Goal: Information Seeking & Learning: Find contact information

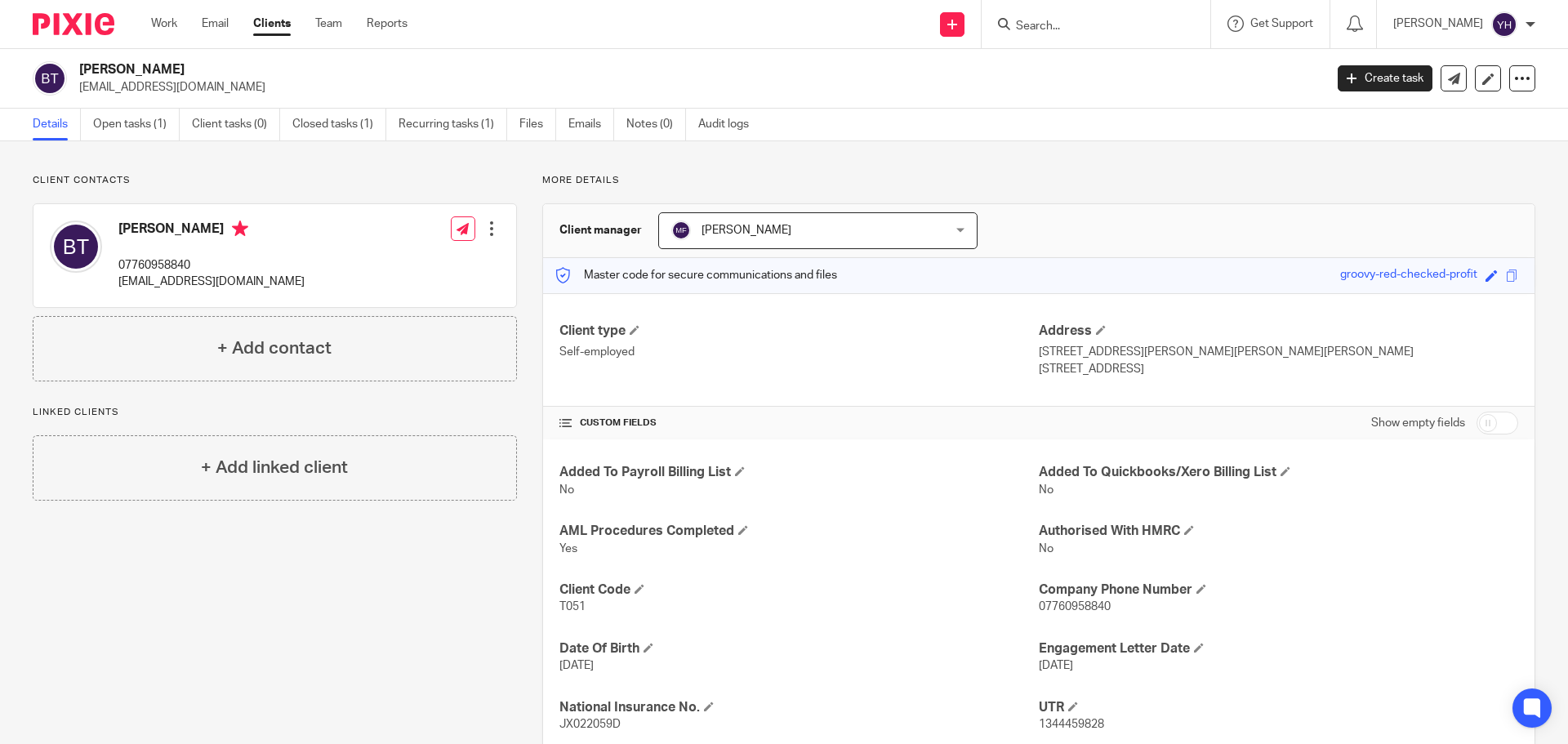
click at [1048, 30] on input "Search" at bounding box center [1088, 27] width 147 height 15
type input "cdg"
click at [1086, 67] on link at bounding box center [1149, 70] width 276 height 37
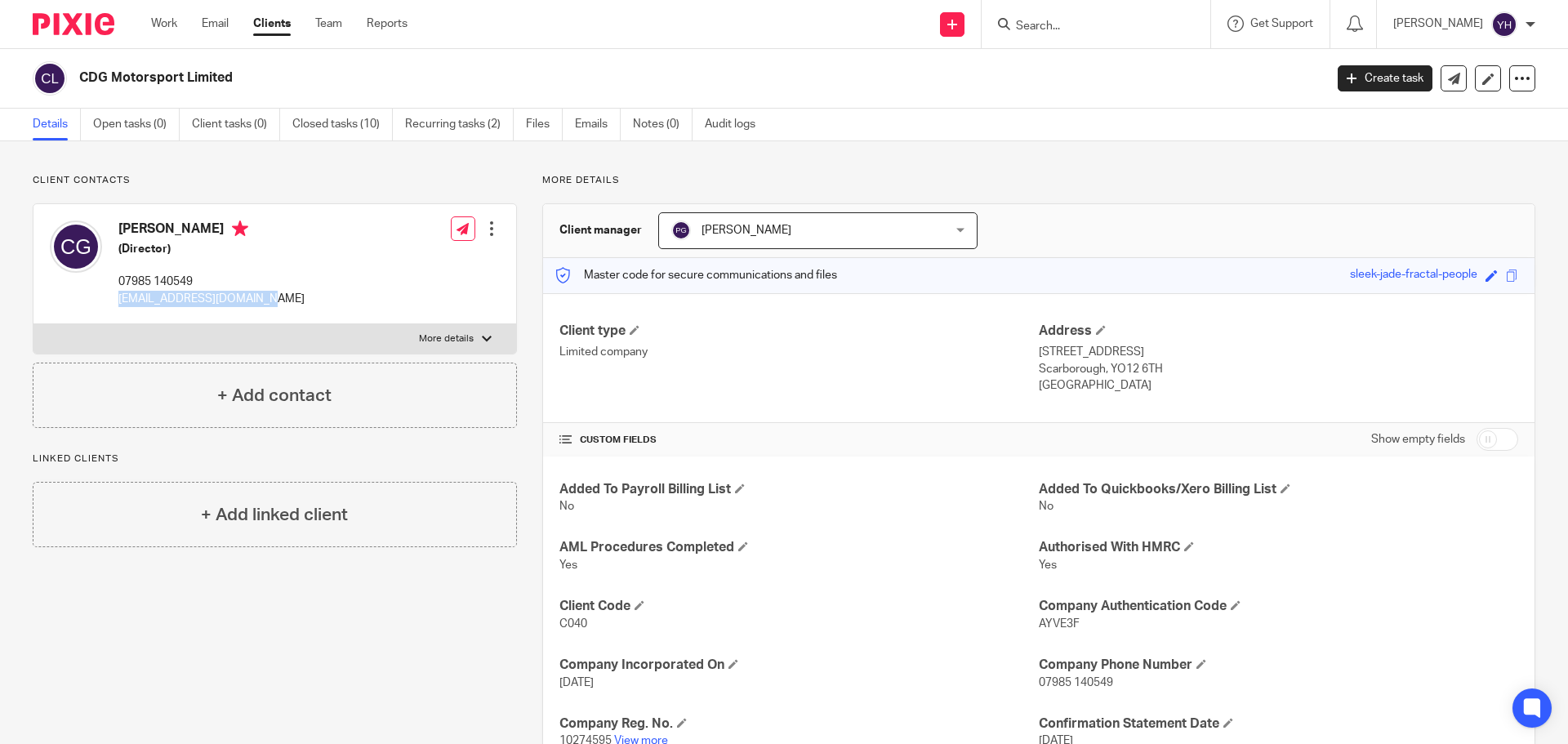
drag, startPoint x: 268, startPoint y: 301, endPoint x: 117, endPoint y: 301, distance: 151.0
click at [117, 301] on div "[PERSON_NAME] (Director) 07985 140549 [PERSON_NAME][EMAIL_ADDRESS][DOMAIN_NAME]…" at bounding box center [275, 264] width 483 height 120
copy p "[EMAIL_ADDRESS][DOMAIN_NAME]"
click at [1080, 30] on input "Search" at bounding box center [1088, 27] width 147 height 15
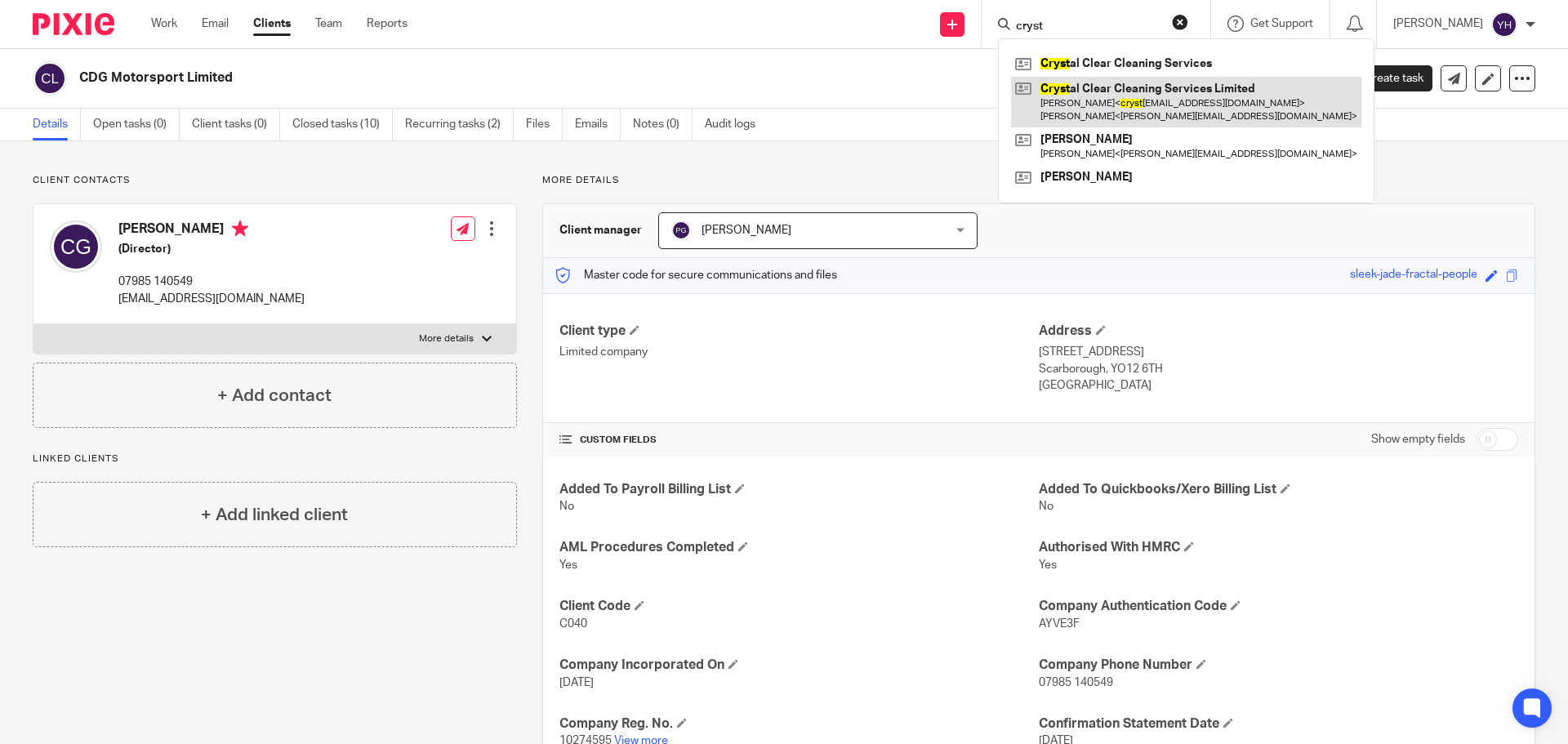
type input "cryst"
click at [1081, 98] on link at bounding box center [1186, 101] width 350 height 50
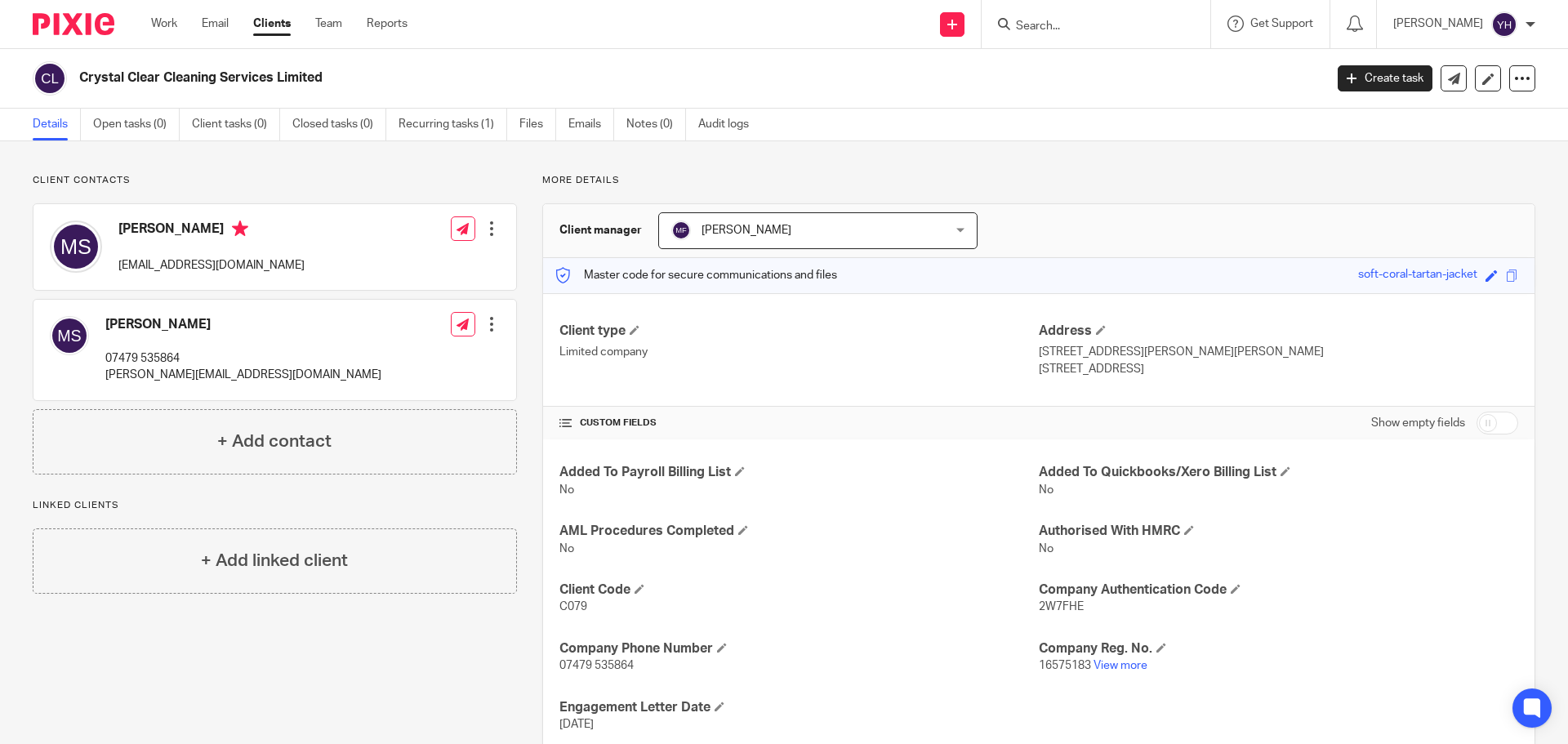
drag, startPoint x: 117, startPoint y: 268, endPoint x: 341, endPoint y: 268, distance: 224.0
click at [305, 268] on div "Mark Scaife crystalclearcleaningservices34@gmail.com" at bounding box center [176, 247] width 254 height 70
copy p "crystalclearcleaningservices34@gmail.com"
click at [1100, 28] on input "Search" at bounding box center [1088, 27] width 147 height 15
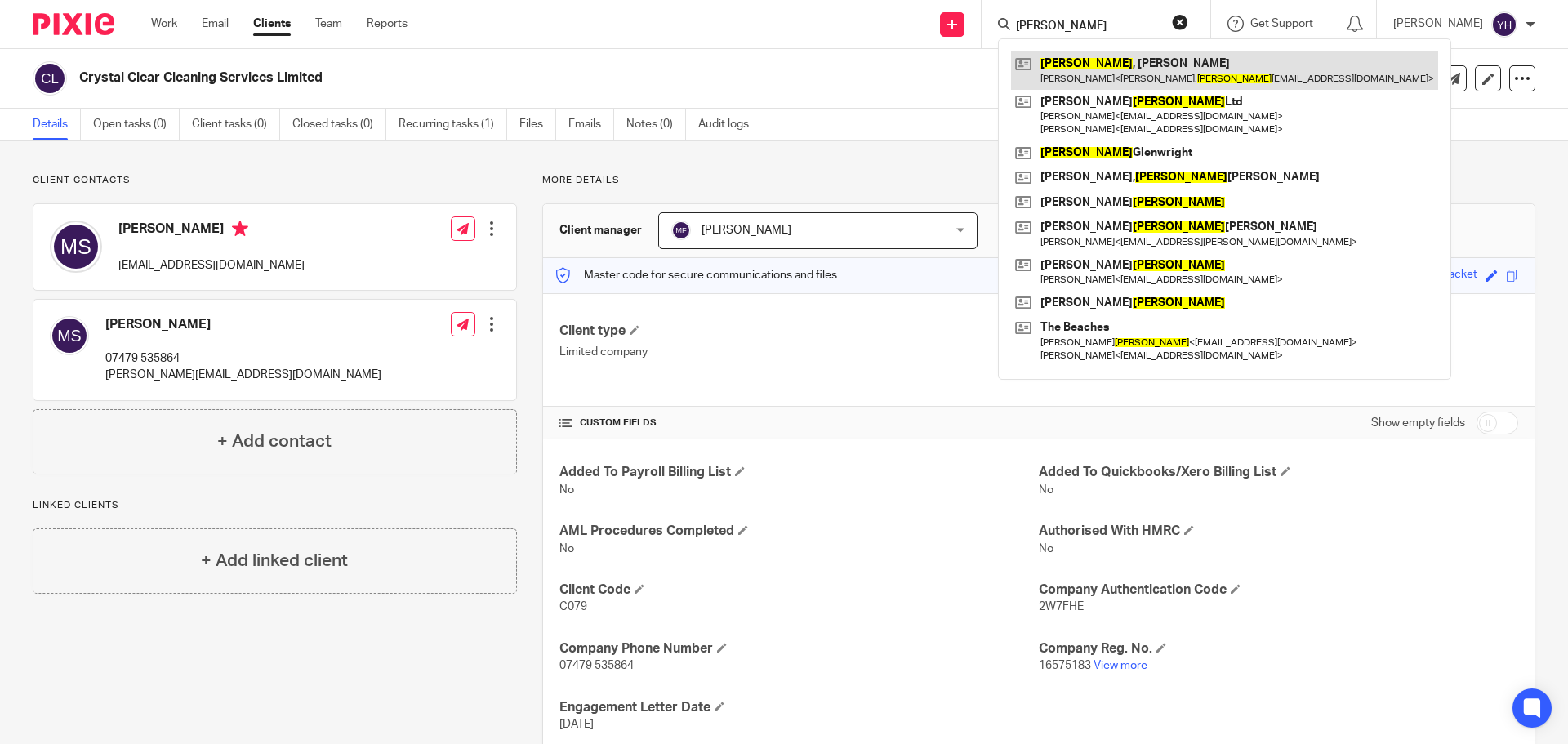
type input "edwards"
click at [1105, 66] on link at bounding box center [1224, 70] width 427 height 37
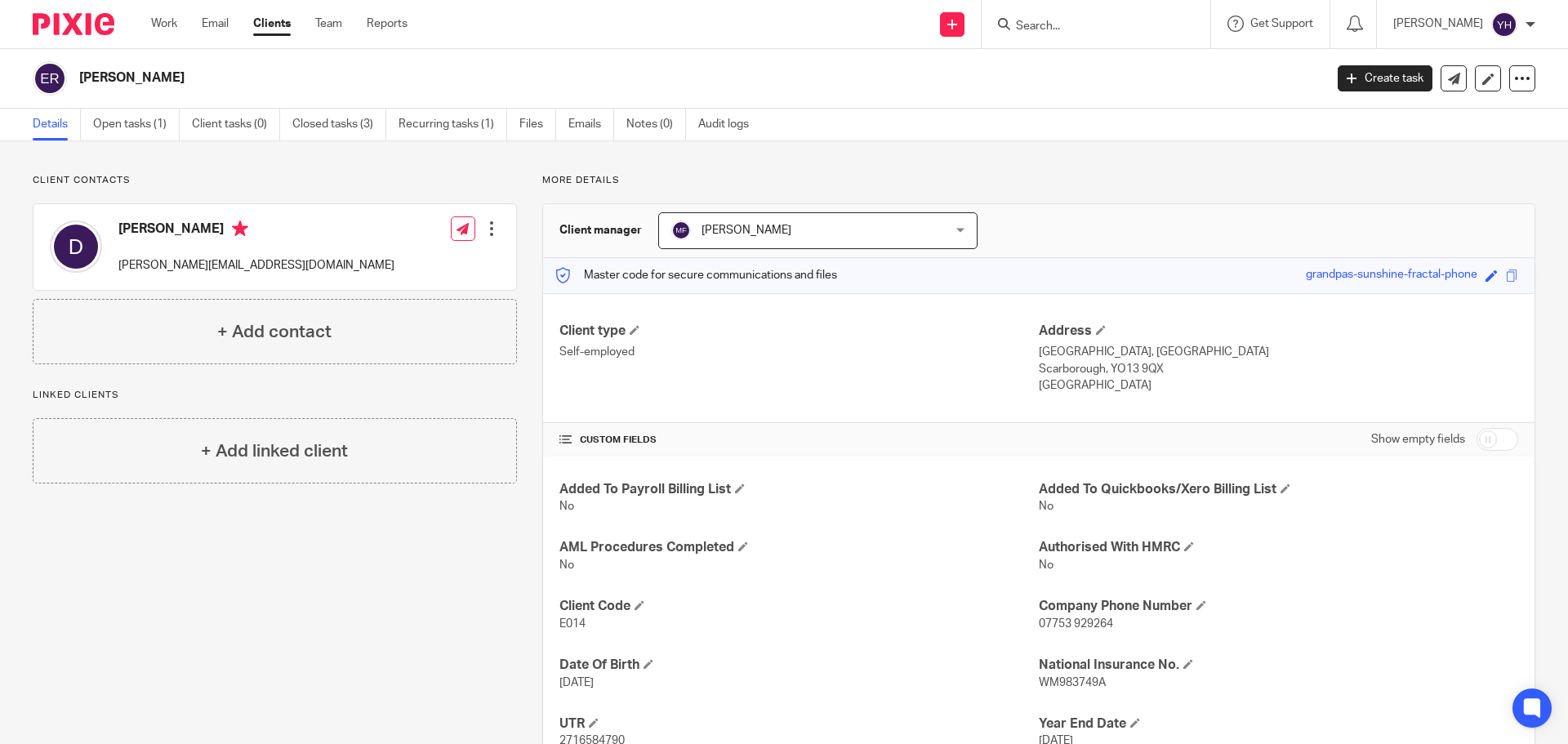
click at [1060, 24] on input "Search" at bounding box center [1088, 27] width 147 height 15
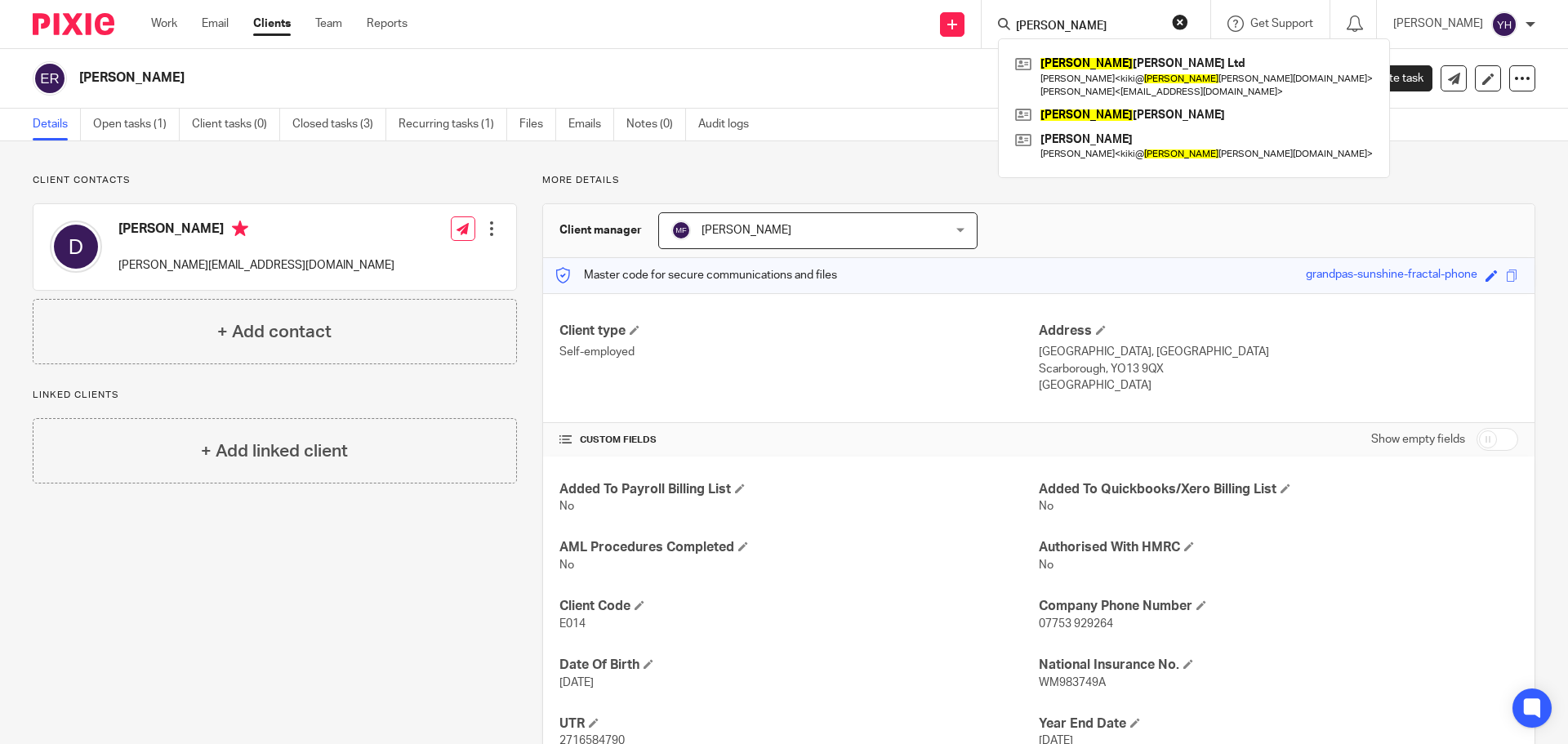
type input "emily"
click at [1183, 22] on button "reset" at bounding box center [1180, 22] width 17 height 17
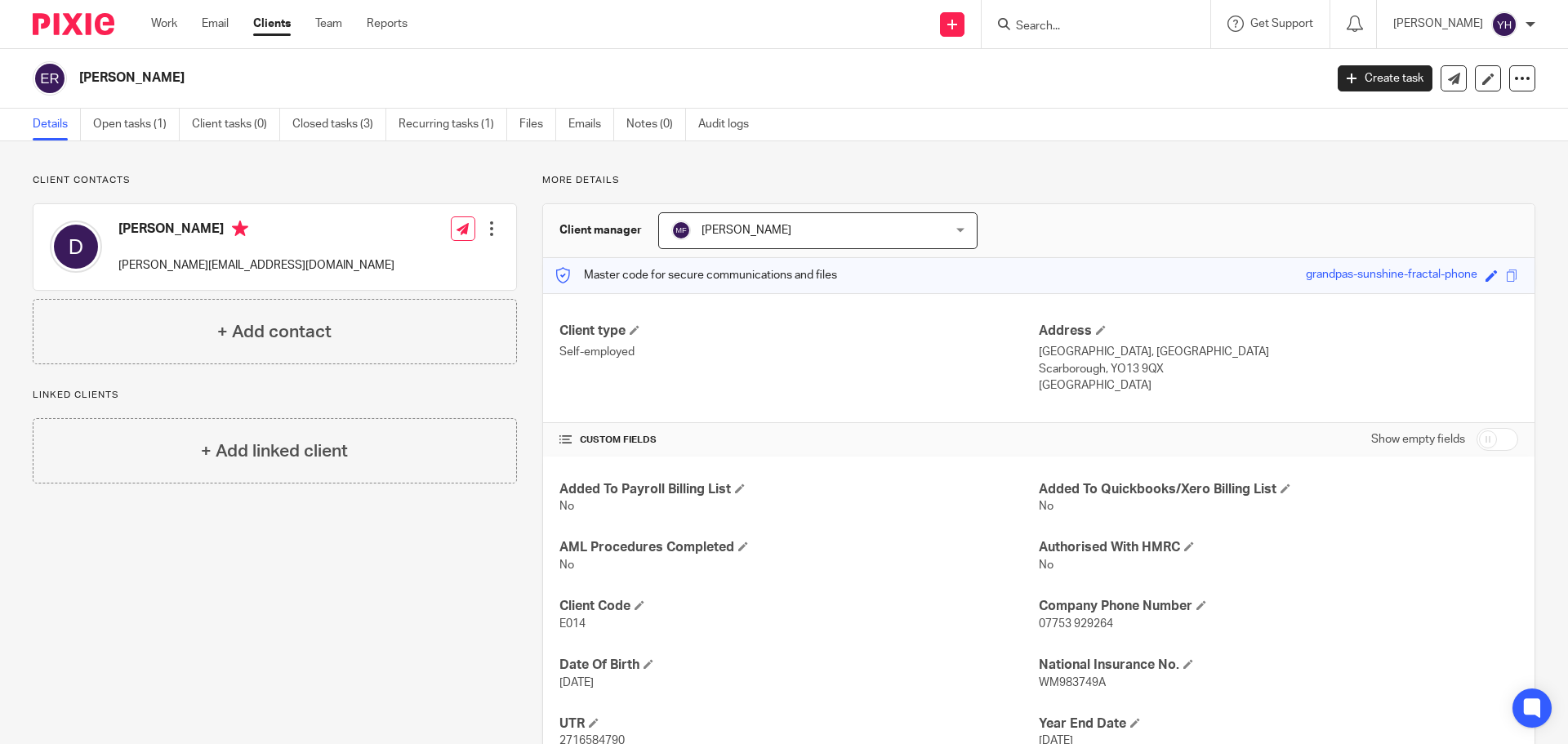
click at [1035, 20] on input "Search" at bounding box center [1088, 27] width 147 height 15
type input "fibref"
click at [1181, 19] on button "reset" at bounding box center [1180, 22] width 17 height 17
click at [1021, 18] on form at bounding box center [1101, 24] width 174 height 20
click at [1035, 20] on input "Search" at bounding box center [1088, 27] width 147 height 15
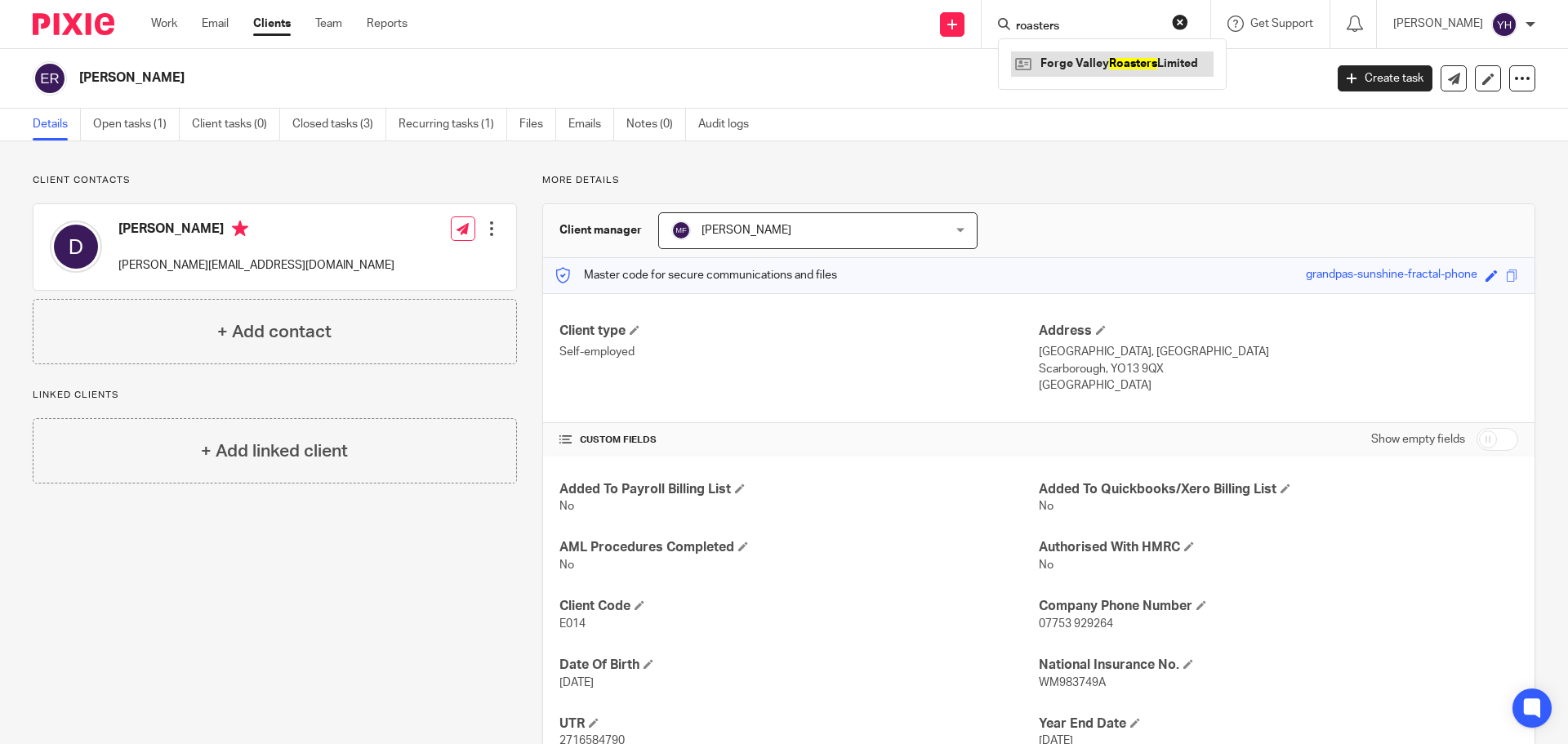
type input "roasters"
click at [1054, 64] on link at bounding box center [1111, 63] width 202 height 24
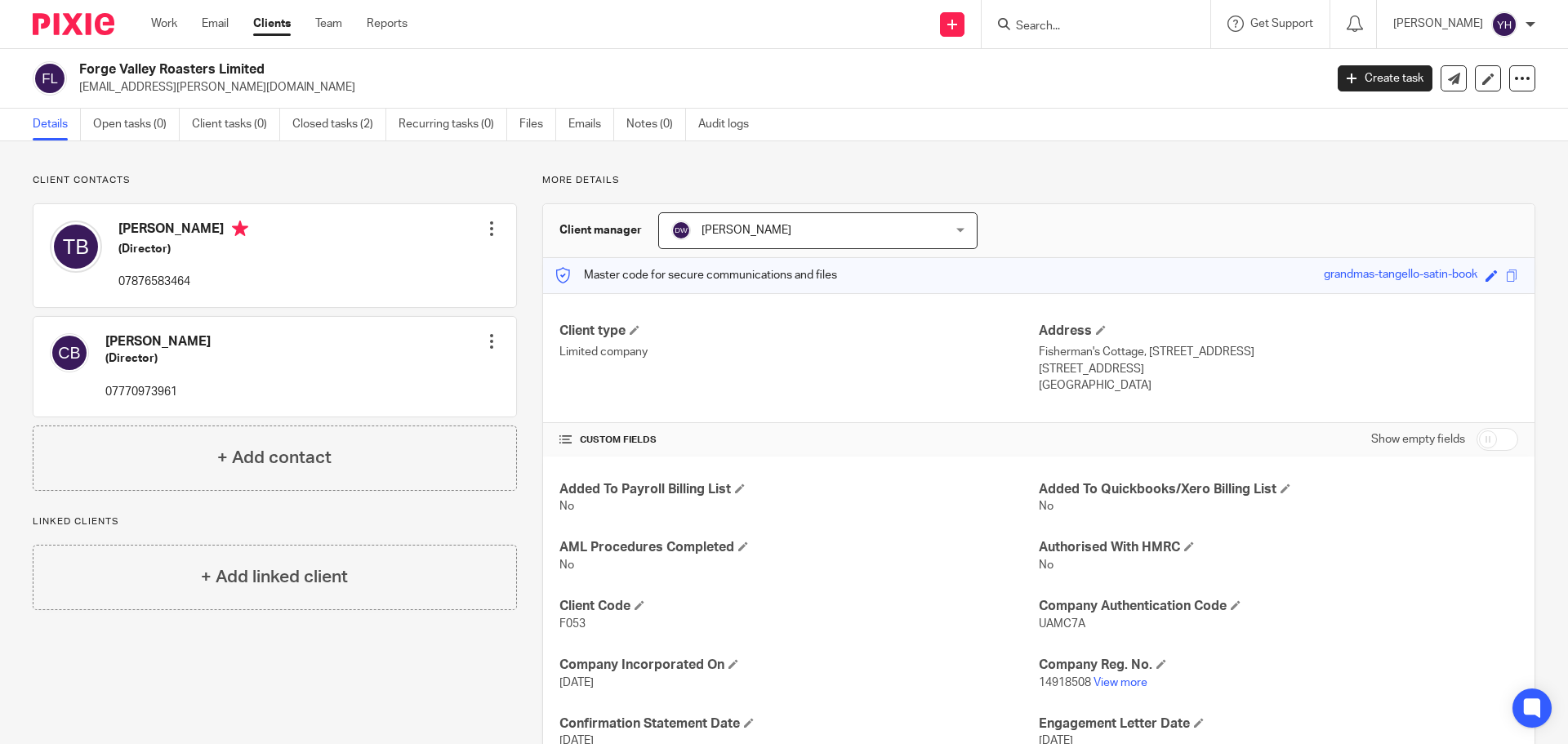
click at [1076, 23] on input "Search" at bounding box center [1088, 27] width 147 height 15
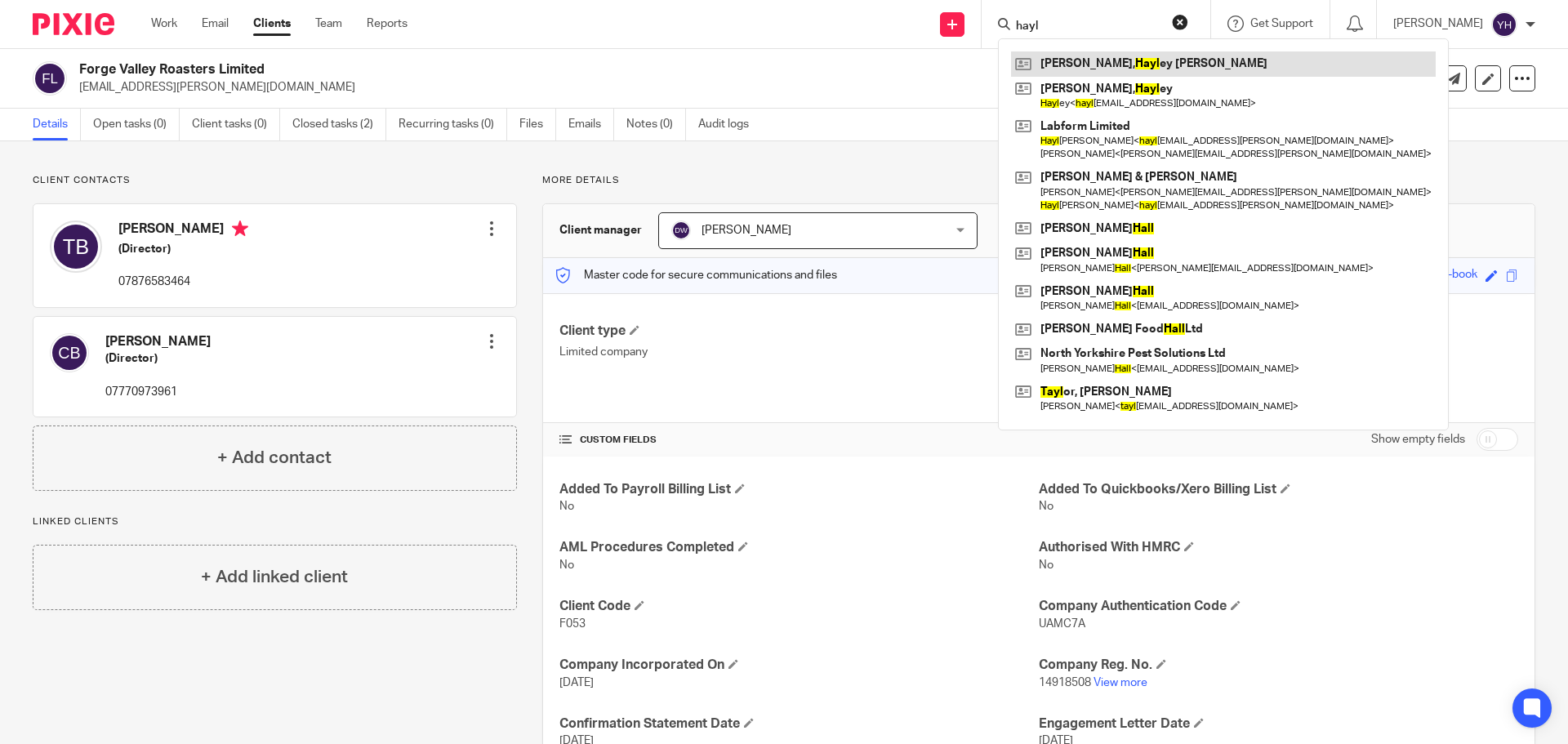
type input "hayl"
click at [1107, 59] on link at bounding box center [1223, 63] width 425 height 24
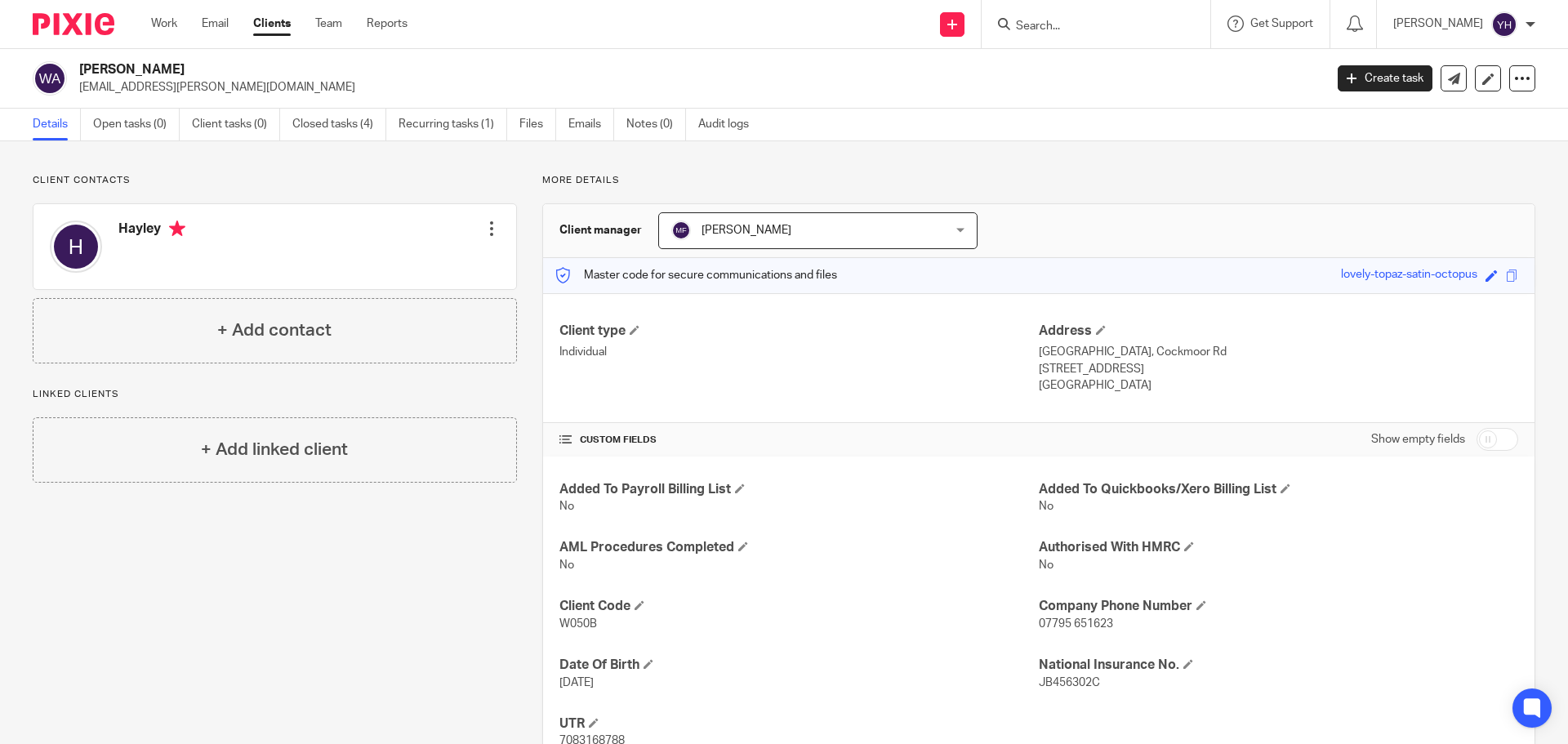
click at [1049, 30] on input "Search" at bounding box center [1088, 27] width 147 height 15
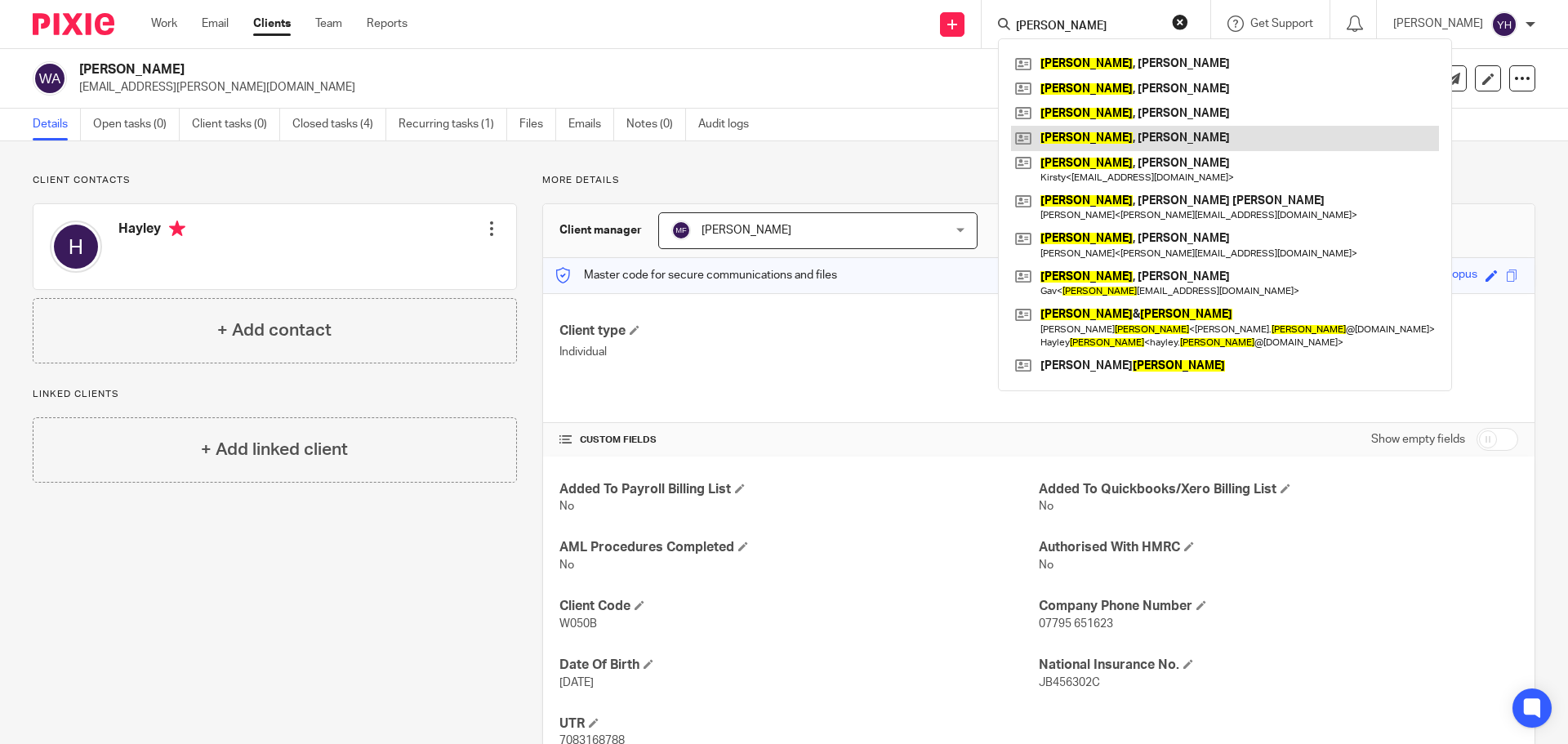
type input "ward"
click at [1074, 134] on link at bounding box center [1224, 138] width 428 height 24
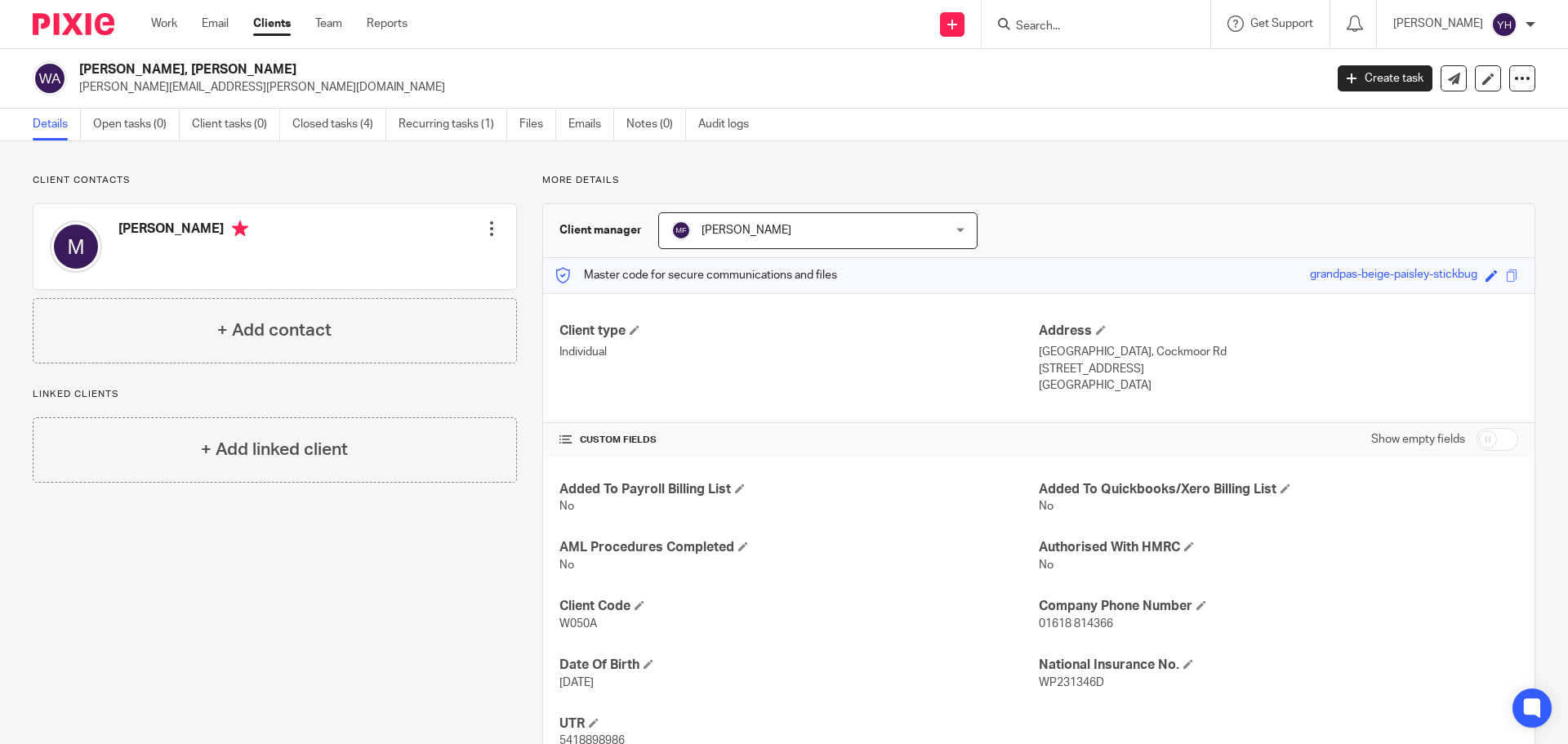
click at [1080, 24] on input "Search" at bounding box center [1088, 27] width 147 height 15
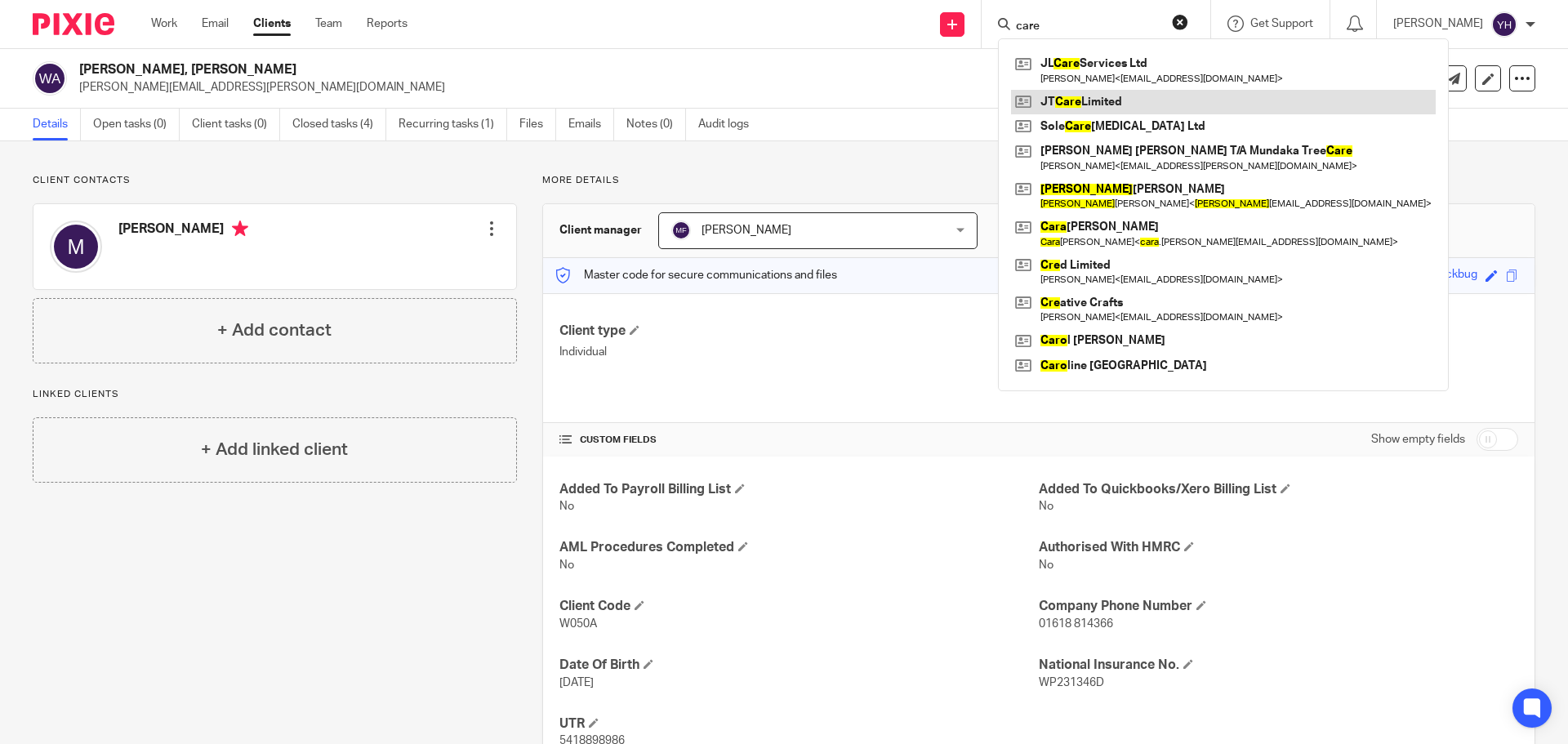
type input "care"
click at [1088, 102] on link at bounding box center [1223, 101] width 425 height 24
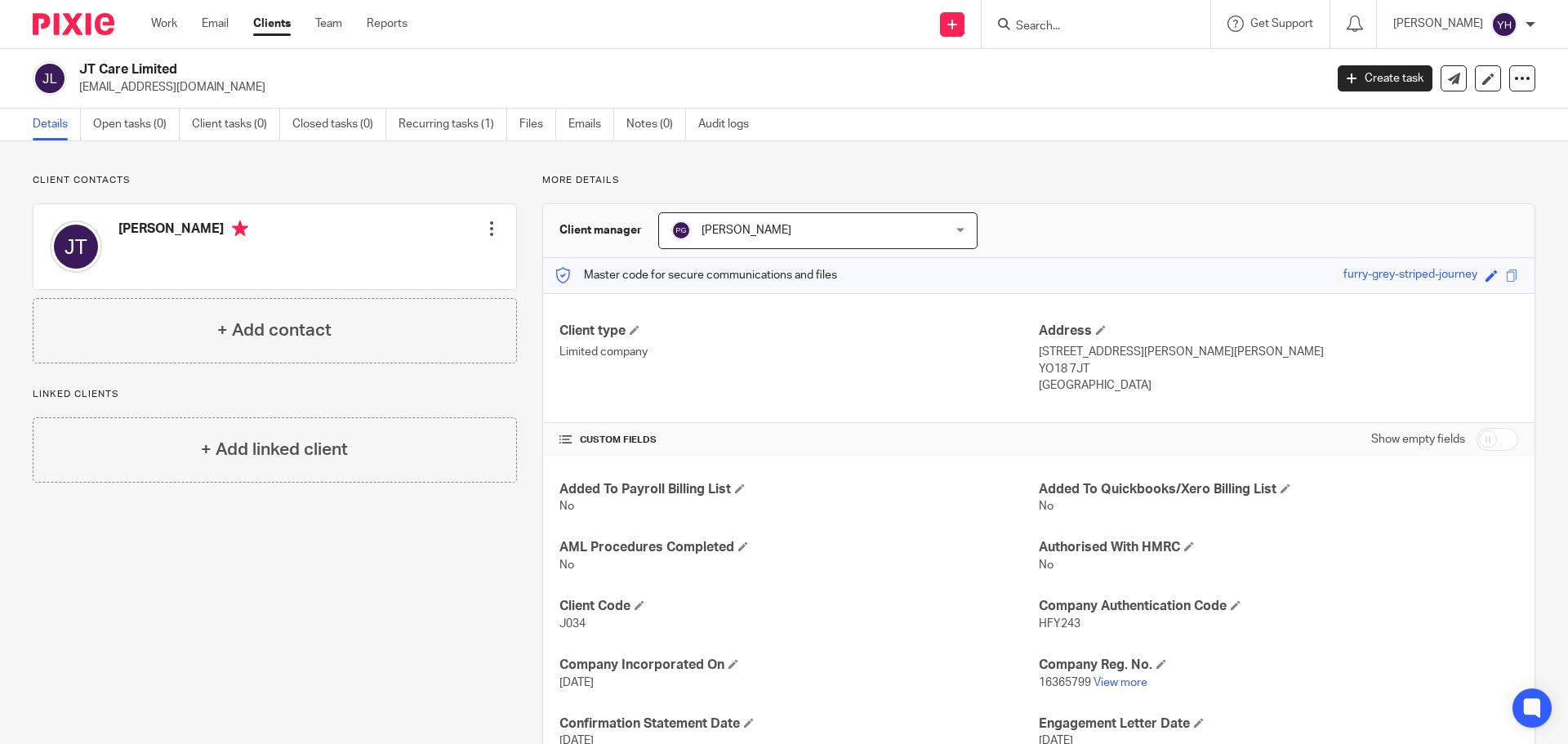
click at [1121, 20] on input "Search" at bounding box center [1088, 27] width 147 height 15
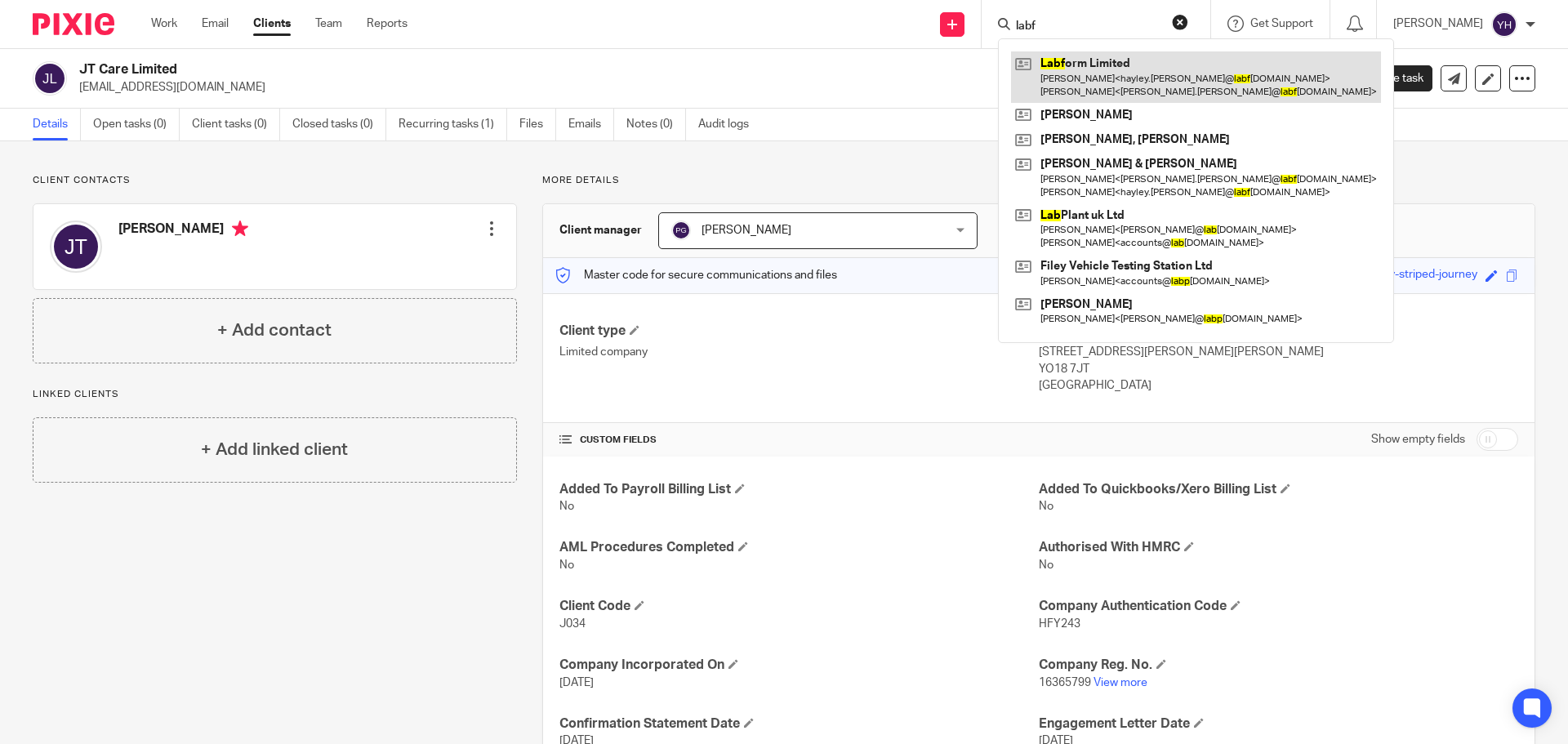
type input "labf"
click at [1153, 66] on link at bounding box center [1195, 76] width 370 height 50
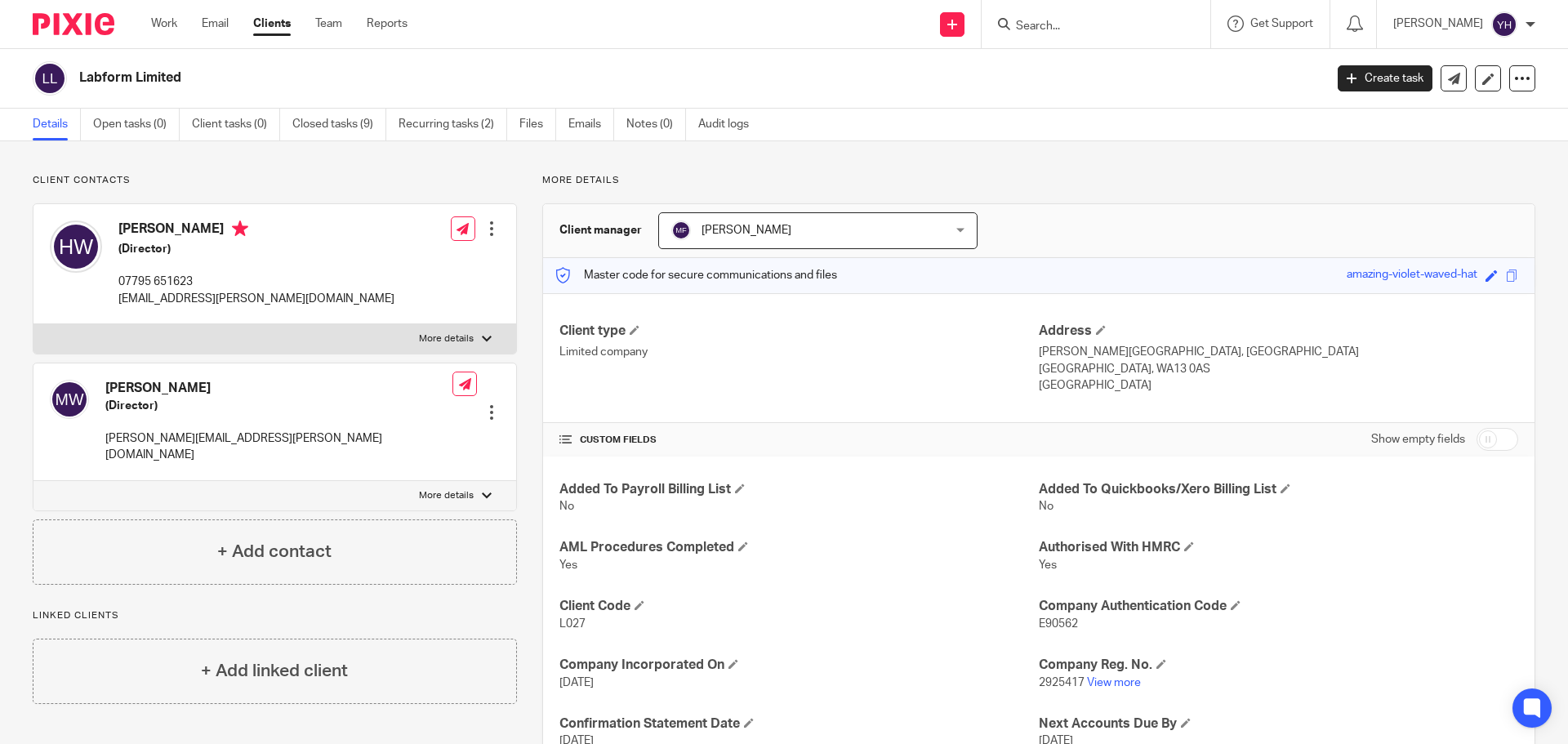
click at [1044, 23] on input "Search" at bounding box center [1088, 27] width 147 height 15
type input "kitson"
click at [1080, 76] on link at bounding box center [1164, 70] width 307 height 37
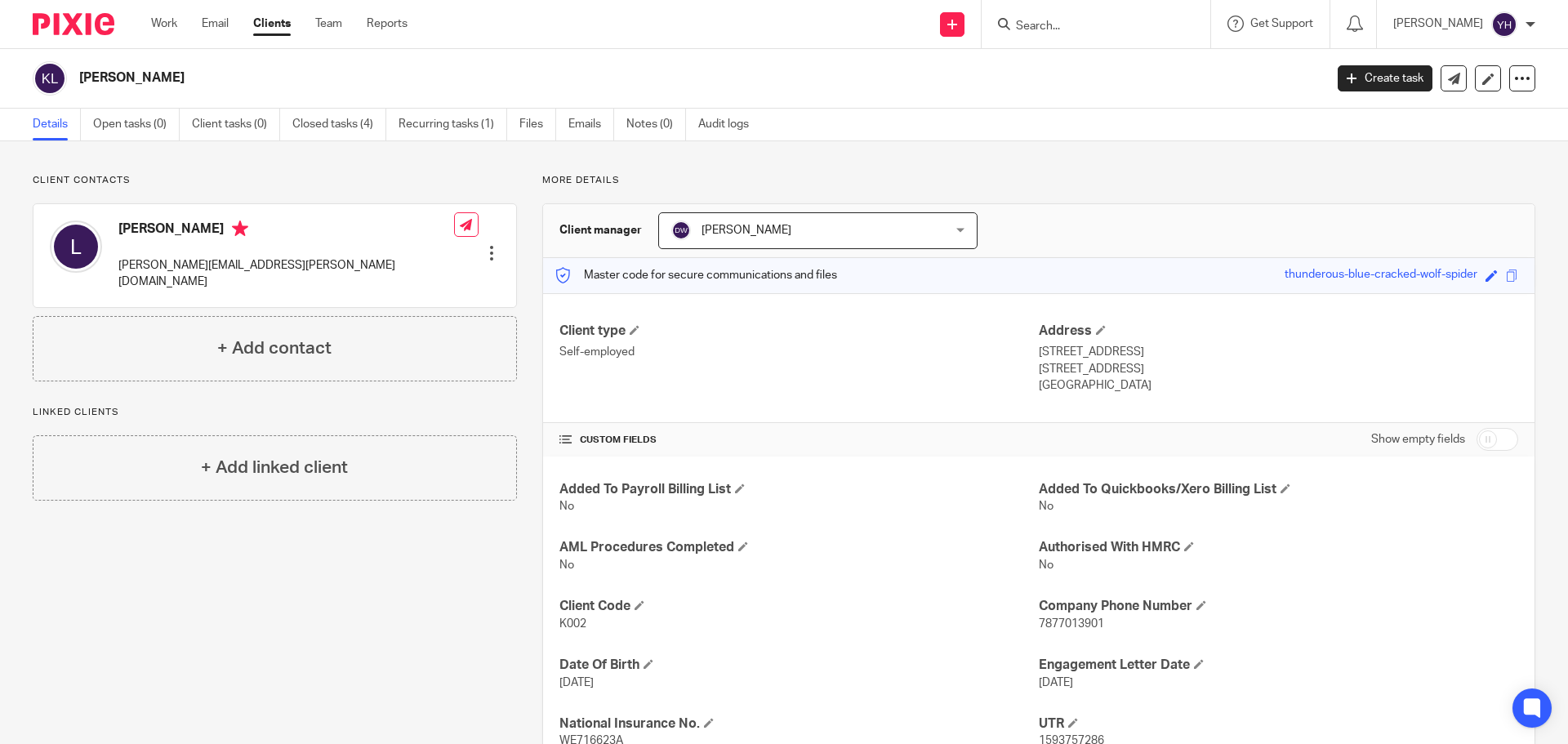
click at [1093, 16] on form at bounding box center [1101, 24] width 174 height 20
click at [1078, 17] on form at bounding box center [1101, 24] width 174 height 20
click at [1052, 22] on input "Search" at bounding box center [1088, 27] width 147 height 15
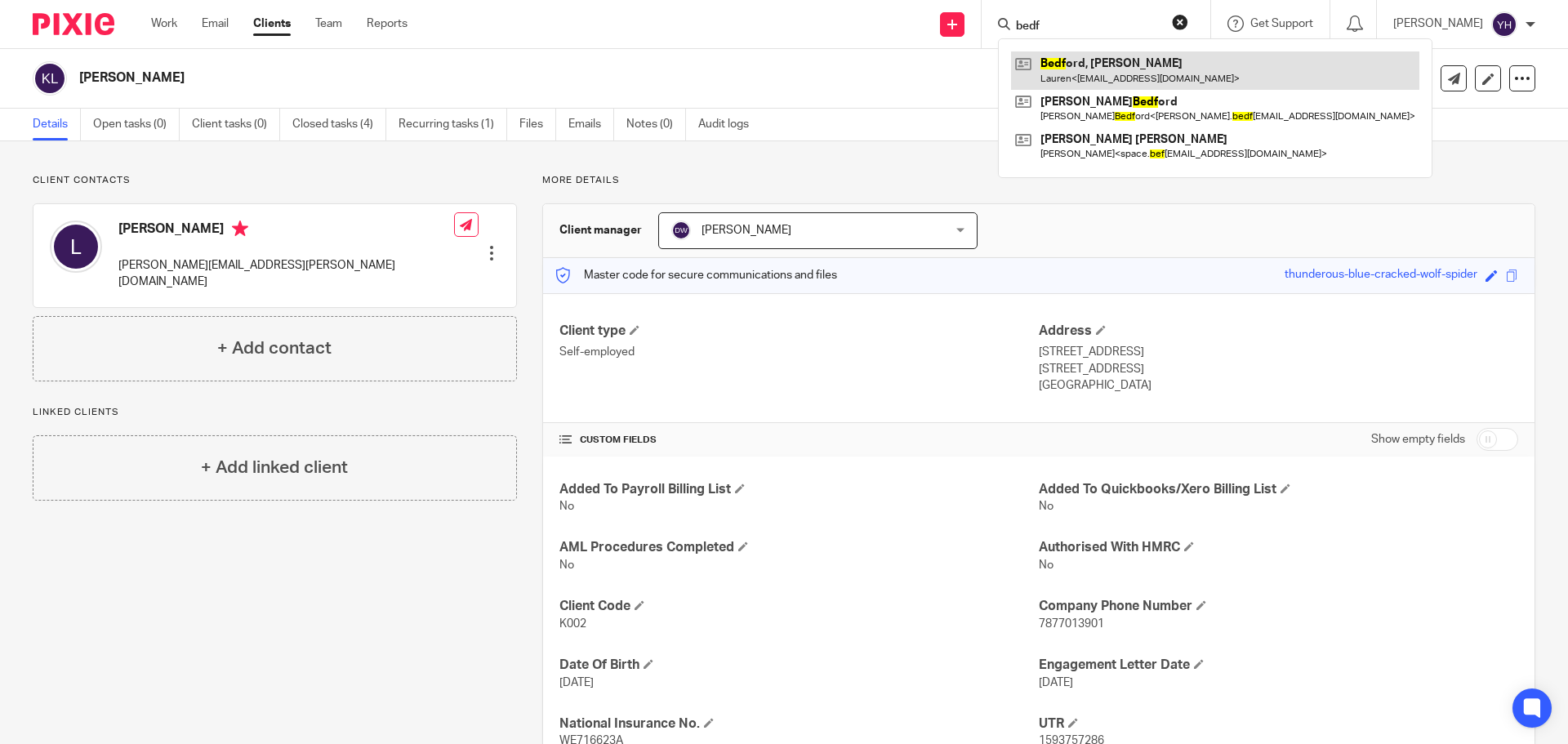
type input "bedf"
click at [1083, 72] on link at bounding box center [1215, 70] width 408 height 37
click at [1084, 73] on link at bounding box center [1215, 70] width 408 height 37
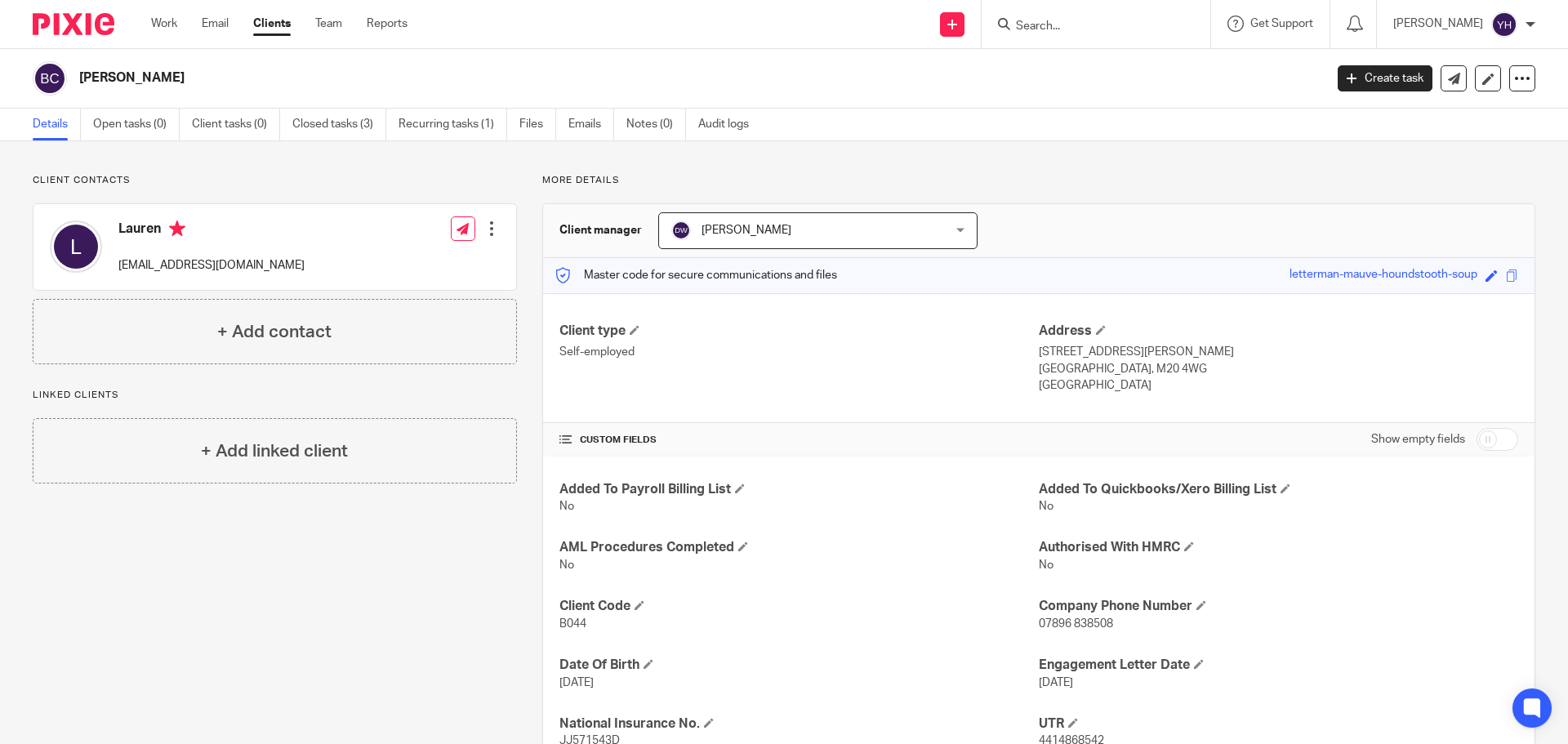
drag, startPoint x: 115, startPoint y: 263, endPoint x: 335, endPoint y: 268, distance: 220.1
click at [335, 268] on div "Lauren [EMAIL_ADDRESS][DOMAIN_NAME] Edit contact Create client from contact Exp…" at bounding box center [275, 247] width 483 height 86
copy p "[EMAIL_ADDRESS][DOMAIN_NAME]"
click at [1059, 30] on input "Search" at bounding box center [1088, 27] width 147 height 15
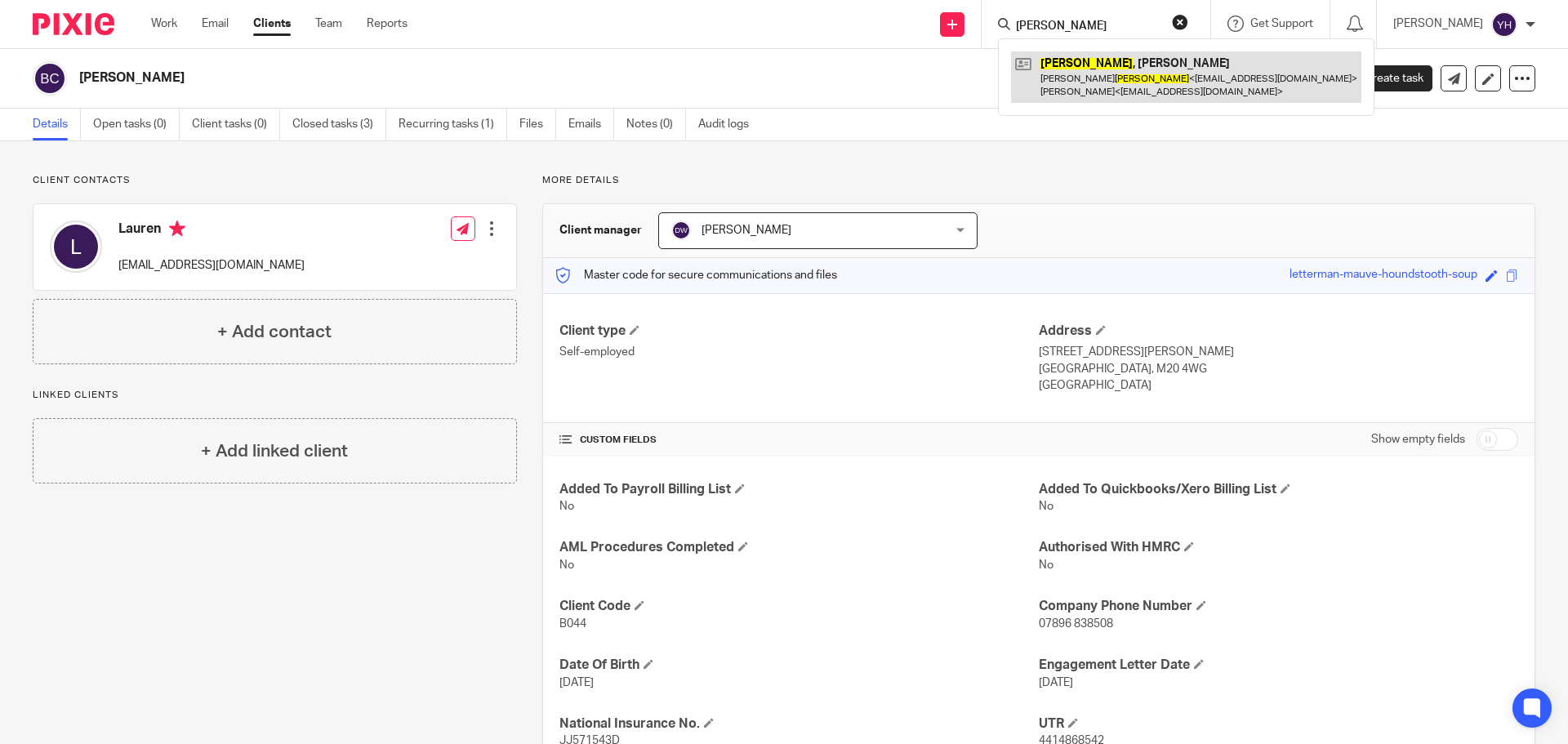
type input "[PERSON_NAME]"
click at [1070, 76] on link at bounding box center [1186, 76] width 350 height 50
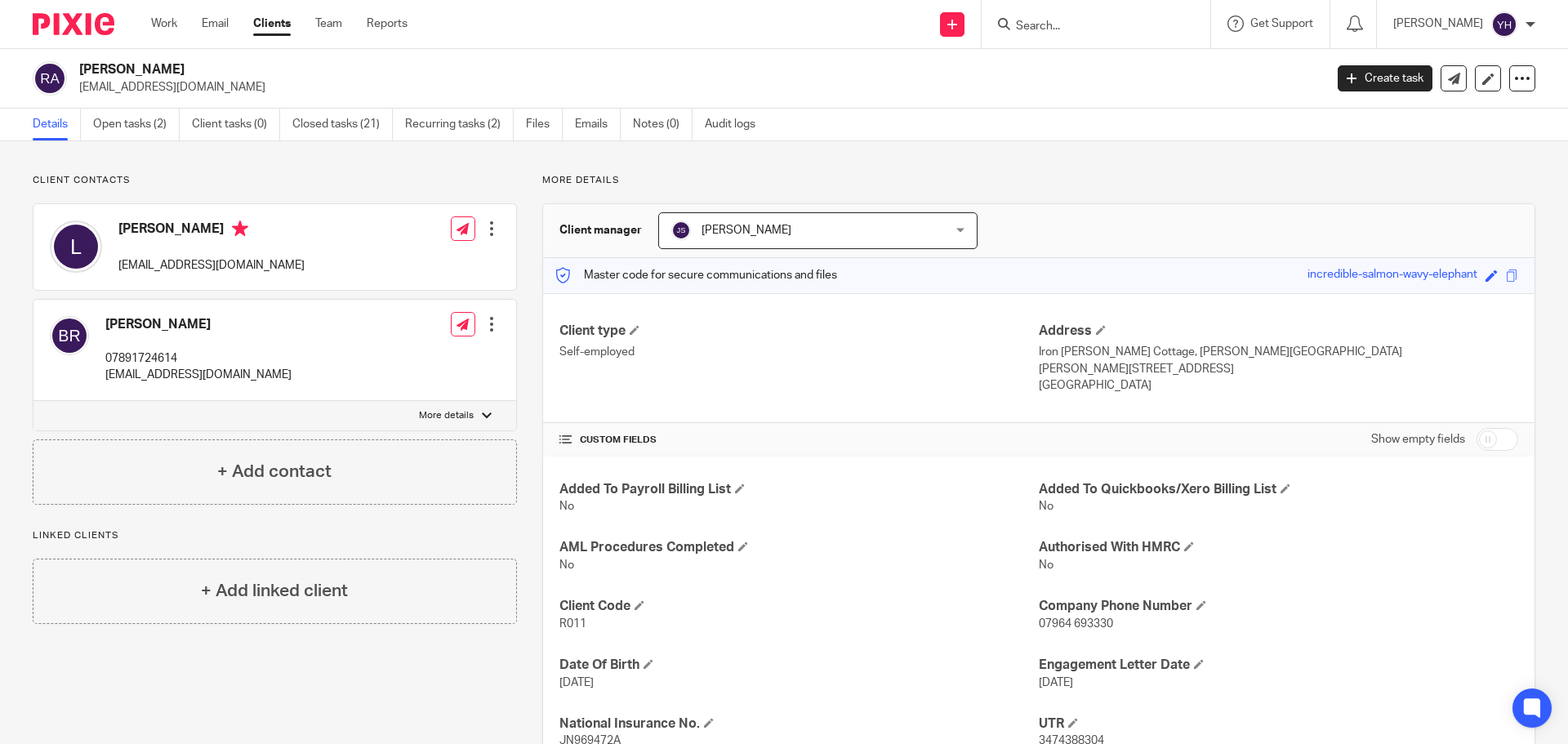
click at [1086, 30] on input "Search" at bounding box center [1088, 27] width 147 height 15
type input "farmer"
click at [1097, 63] on link at bounding box center [1165, 70] width 307 height 37
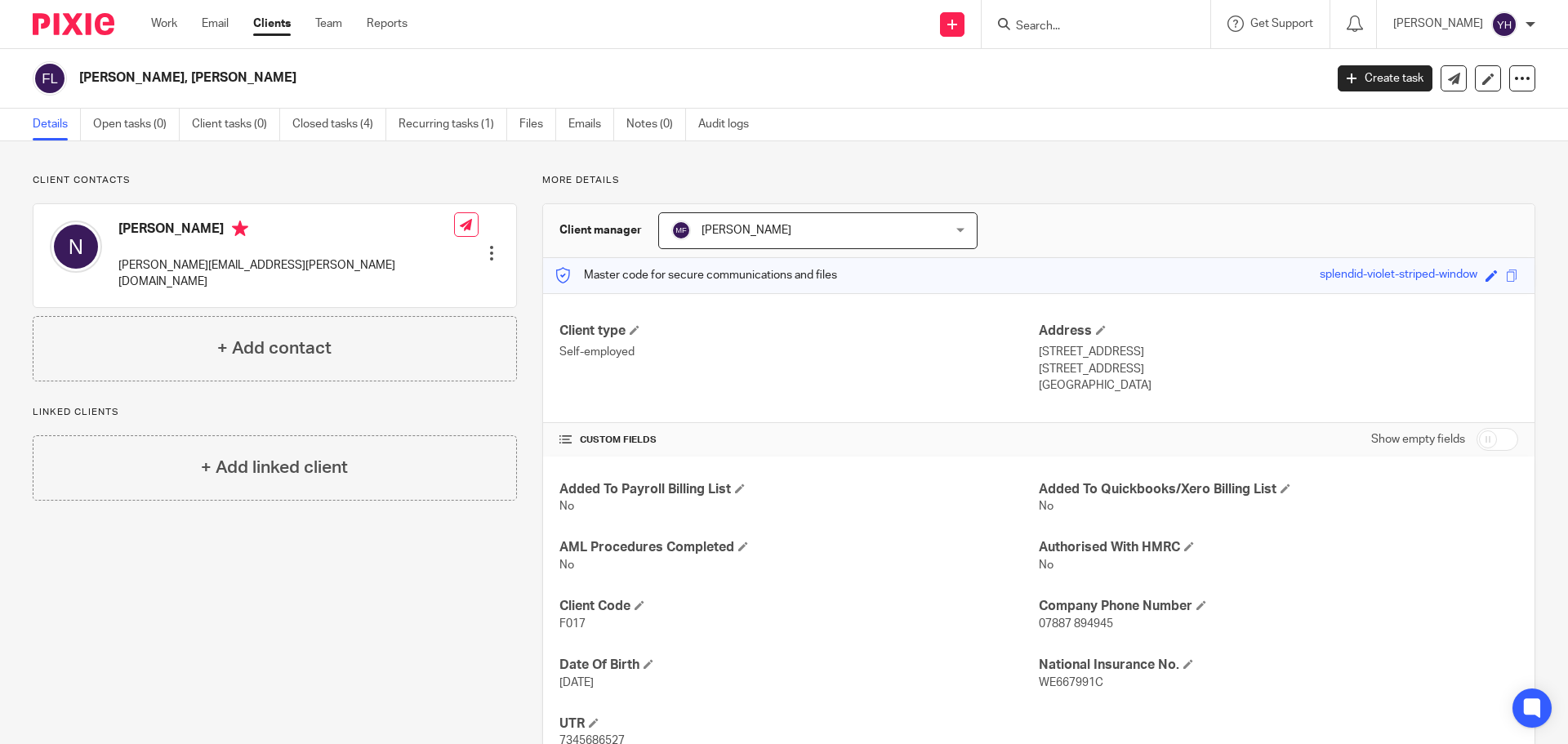
click at [1082, 32] on input "Search" at bounding box center [1088, 27] width 147 height 15
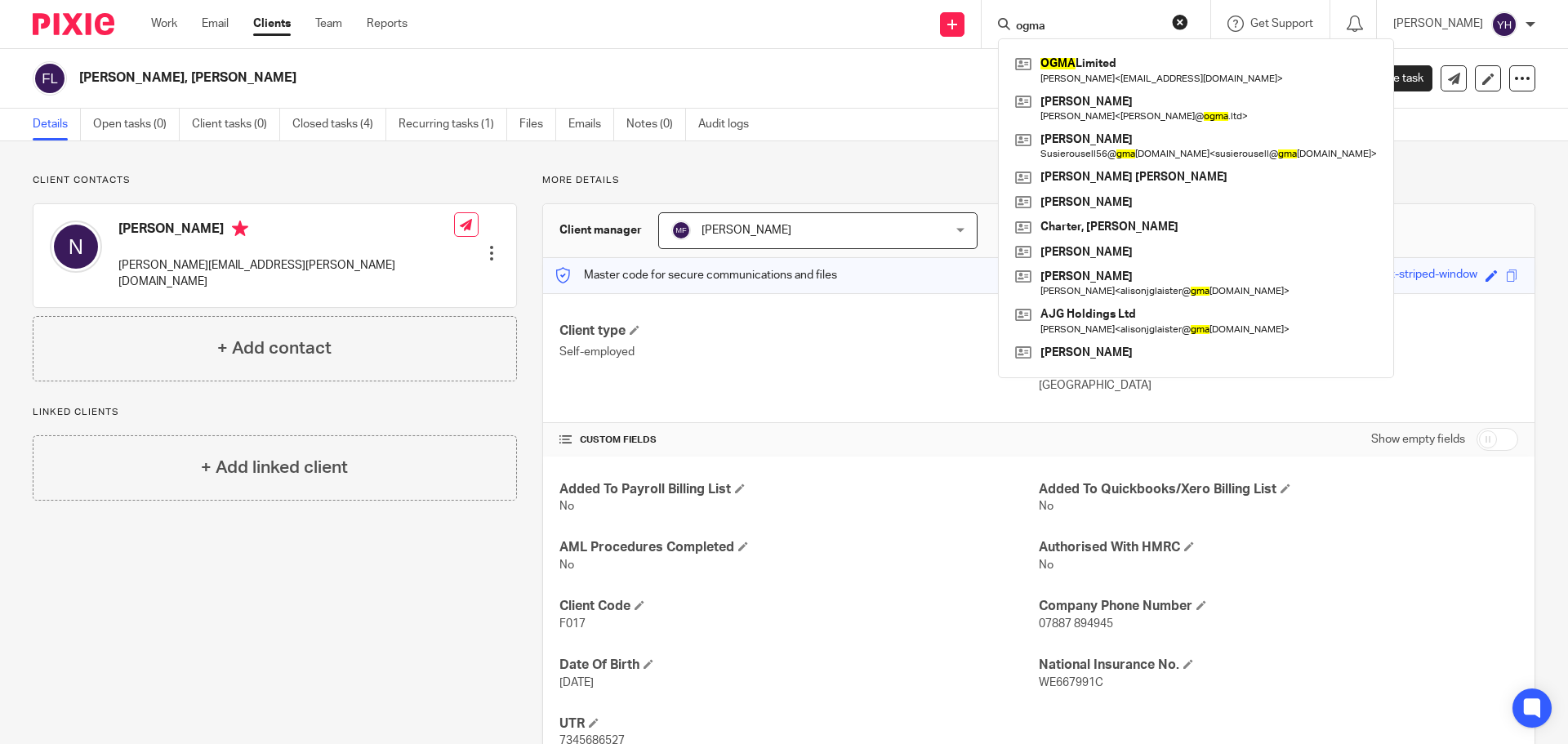
type input "ogma"
click at [1178, 22] on button "reset" at bounding box center [1180, 22] width 17 height 17
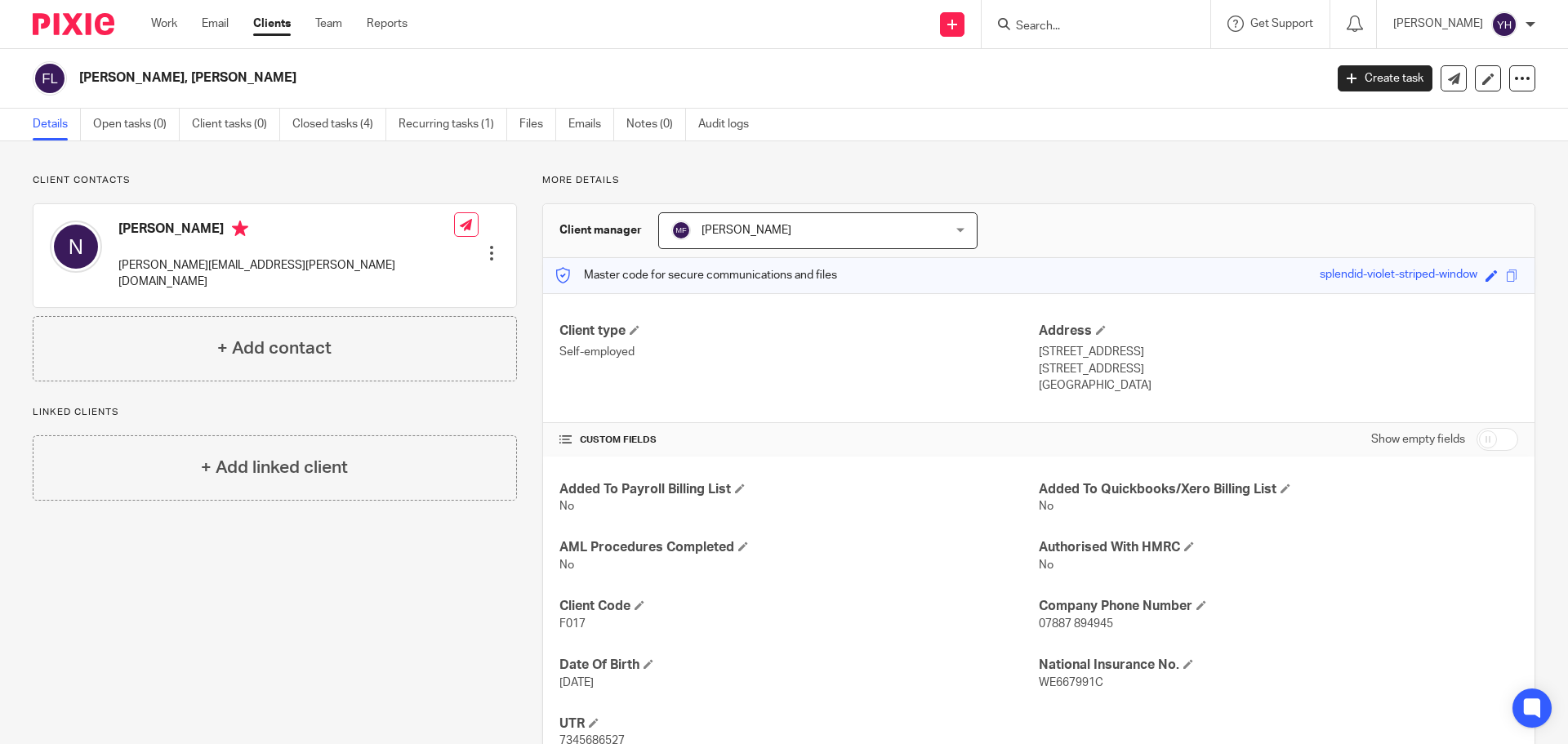
click at [1077, 25] on input "Search" at bounding box center [1088, 27] width 147 height 15
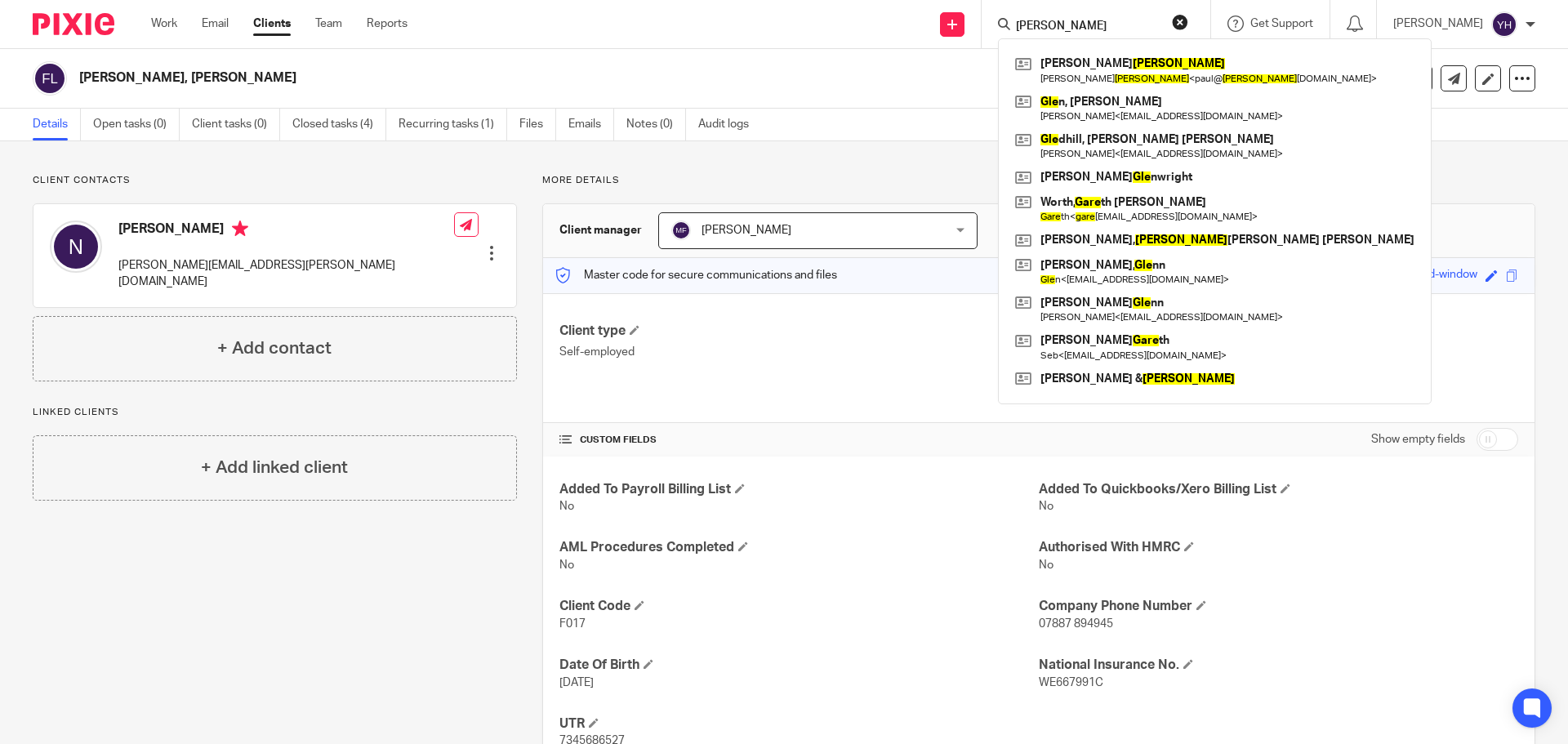
type input "[PERSON_NAME]"
click at [1183, 20] on button "reset" at bounding box center [1180, 22] width 17 height 17
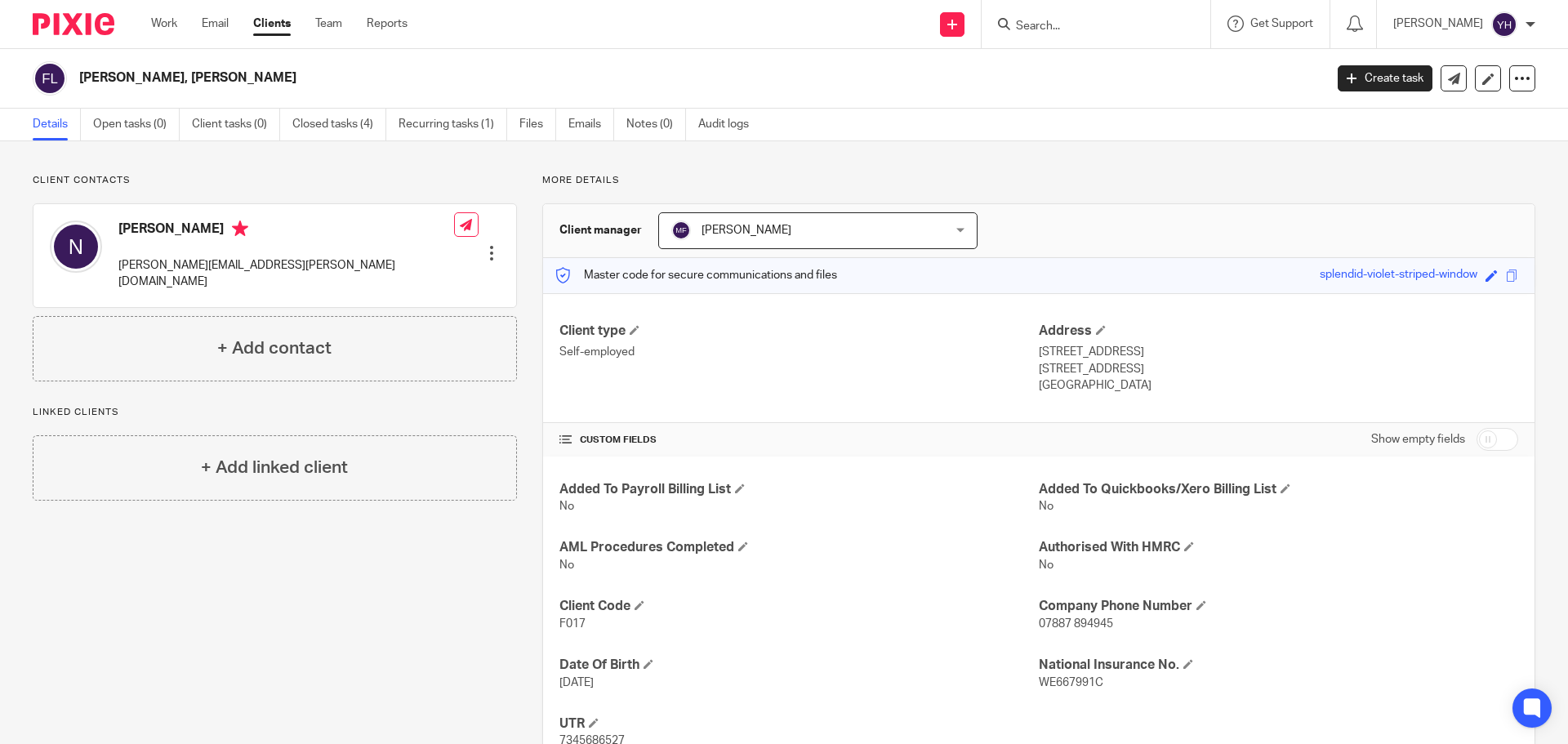
click at [1037, 24] on input "Search" at bounding box center [1088, 27] width 147 height 15
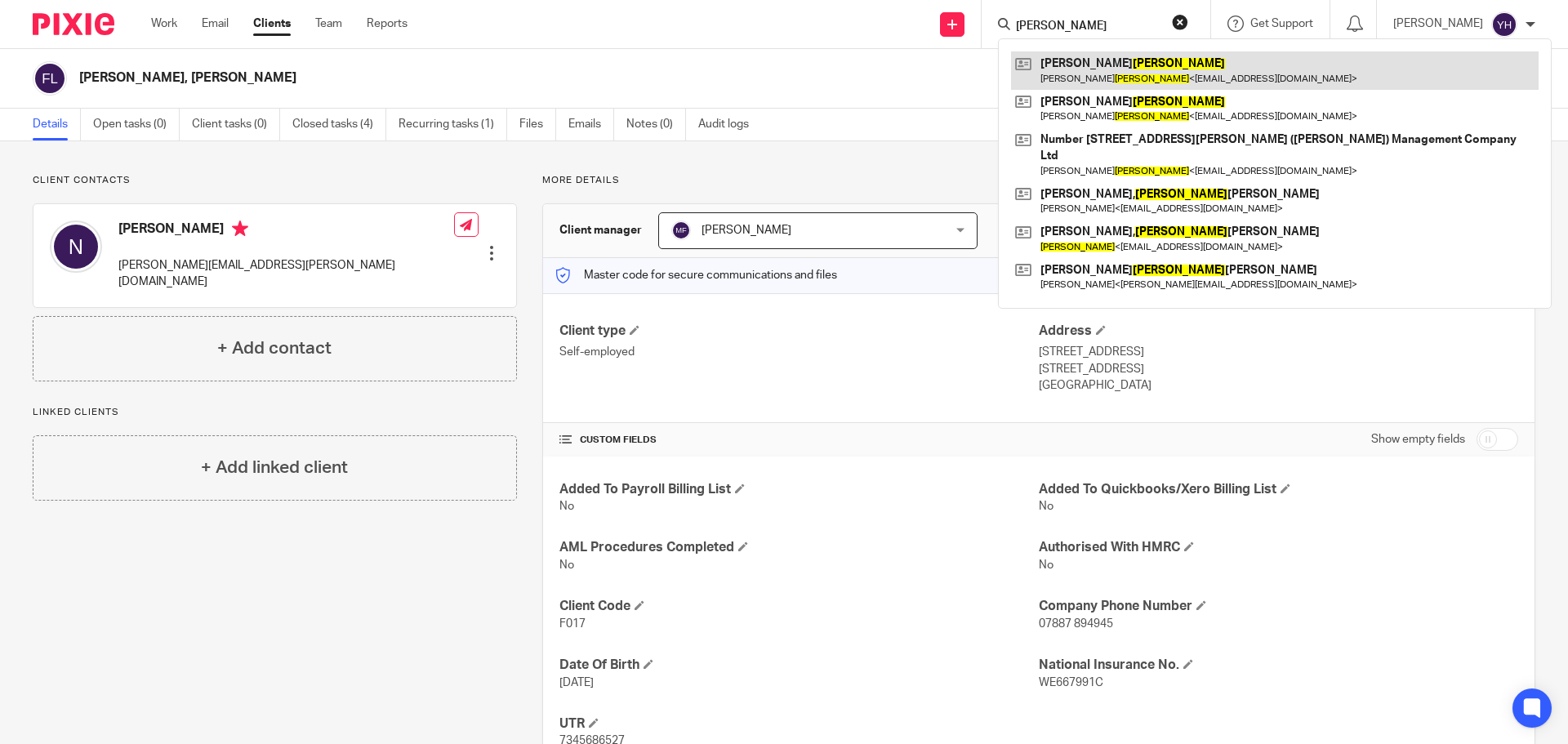
type input "[PERSON_NAME]"
click at [1073, 67] on link at bounding box center [1275, 70] width 527 height 37
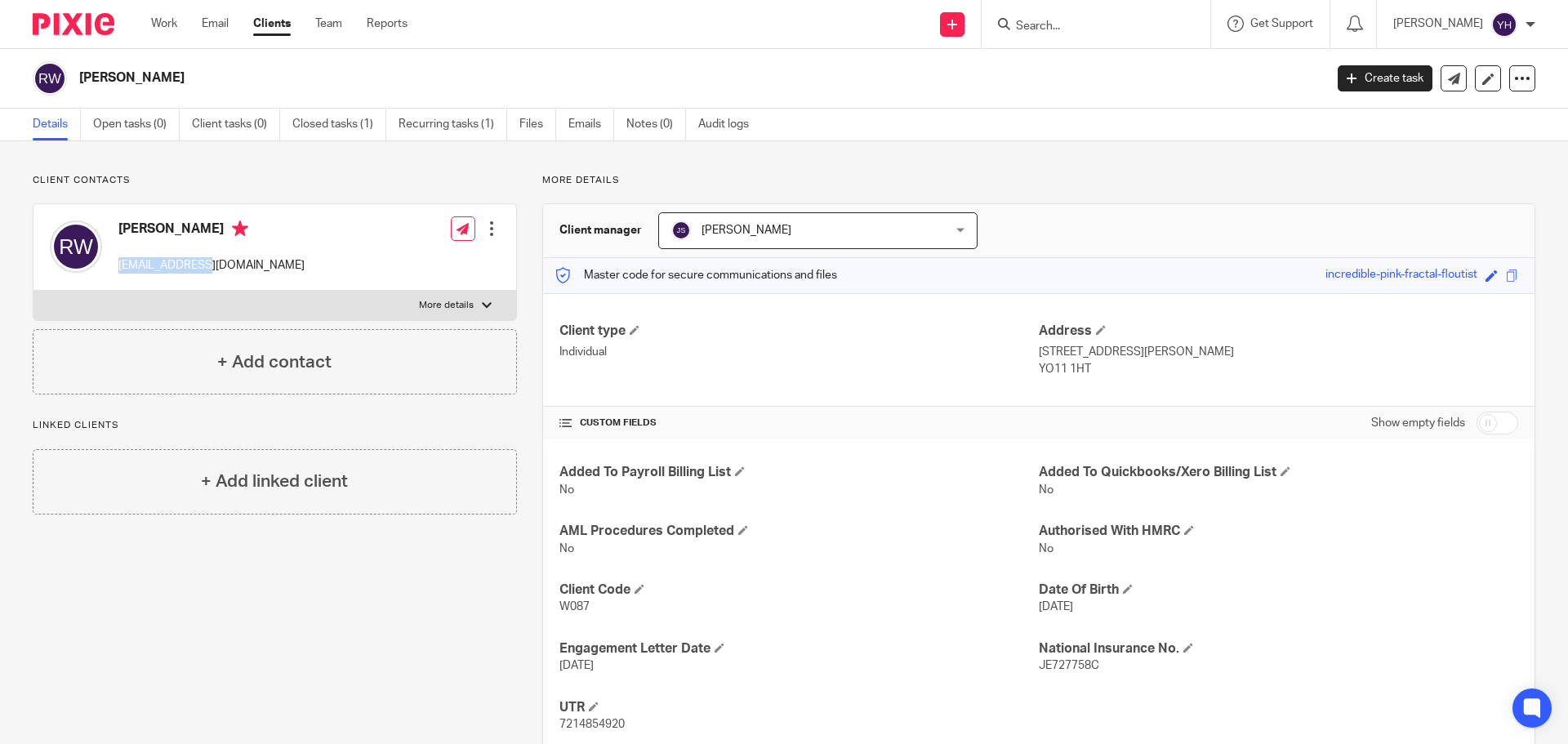
drag, startPoint x: 116, startPoint y: 264, endPoint x: 215, endPoint y: 265, distance: 99.0
click at [215, 265] on div "[PERSON_NAME] [EMAIL_ADDRESS][DOMAIN_NAME]" at bounding box center [176, 247] width 254 height 70
copy p "[EMAIL_ADDRESS][DOMAIN_NAME]"
click at [1069, 23] on input "Search" at bounding box center [1088, 27] width 147 height 15
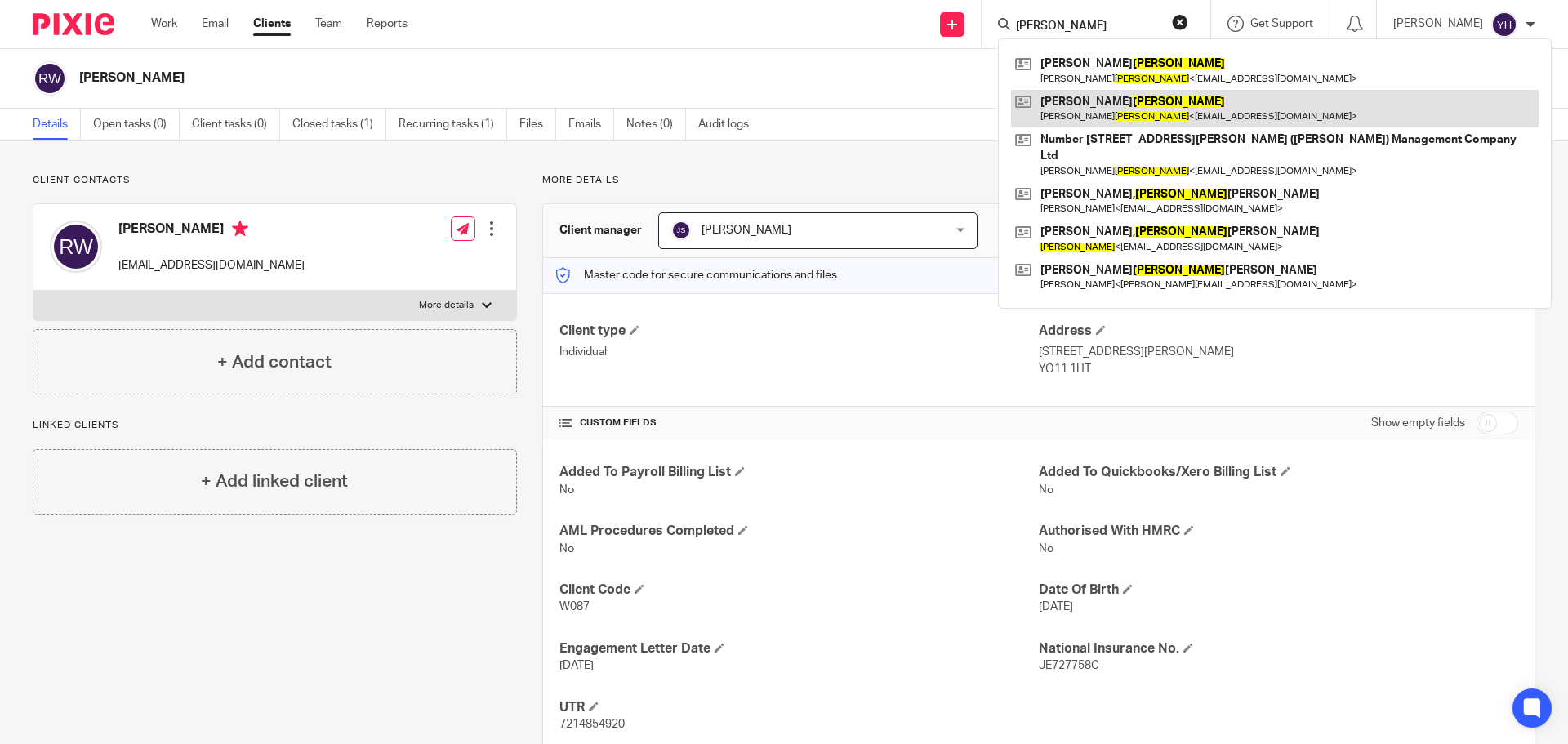
type input "williams"
click at [1087, 103] on link at bounding box center [1275, 108] width 527 height 37
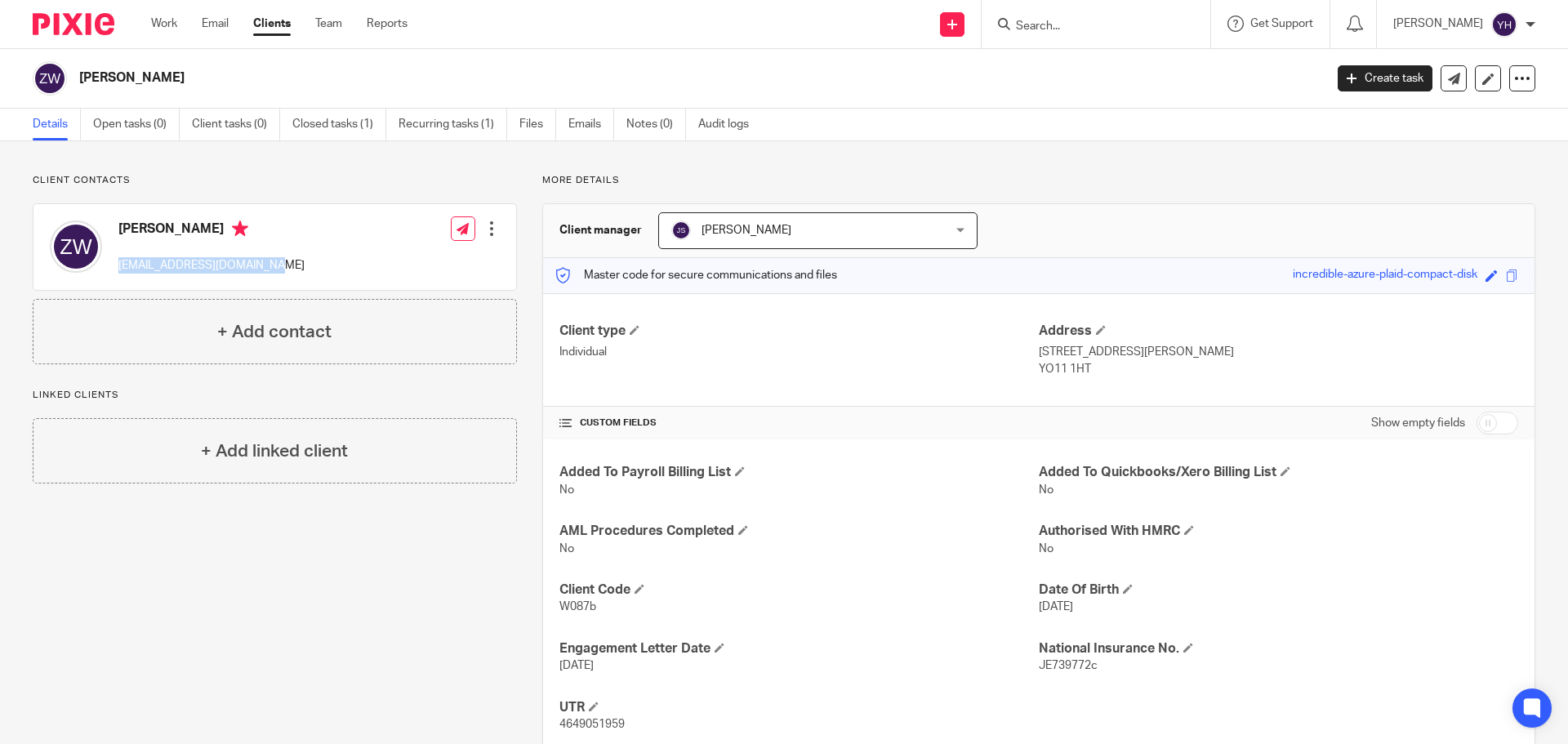
drag, startPoint x: 118, startPoint y: 264, endPoint x: 268, endPoint y: 264, distance: 150.0
click at [268, 263] on div "[PERSON_NAME] [EMAIL_ADDRESS][DOMAIN_NAME] Edit contact Create client from cont…" at bounding box center [275, 247] width 483 height 86
copy p "[EMAIL_ADDRESS][DOMAIN_NAME]"
click at [1124, 21] on input "Search" at bounding box center [1088, 27] width 147 height 15
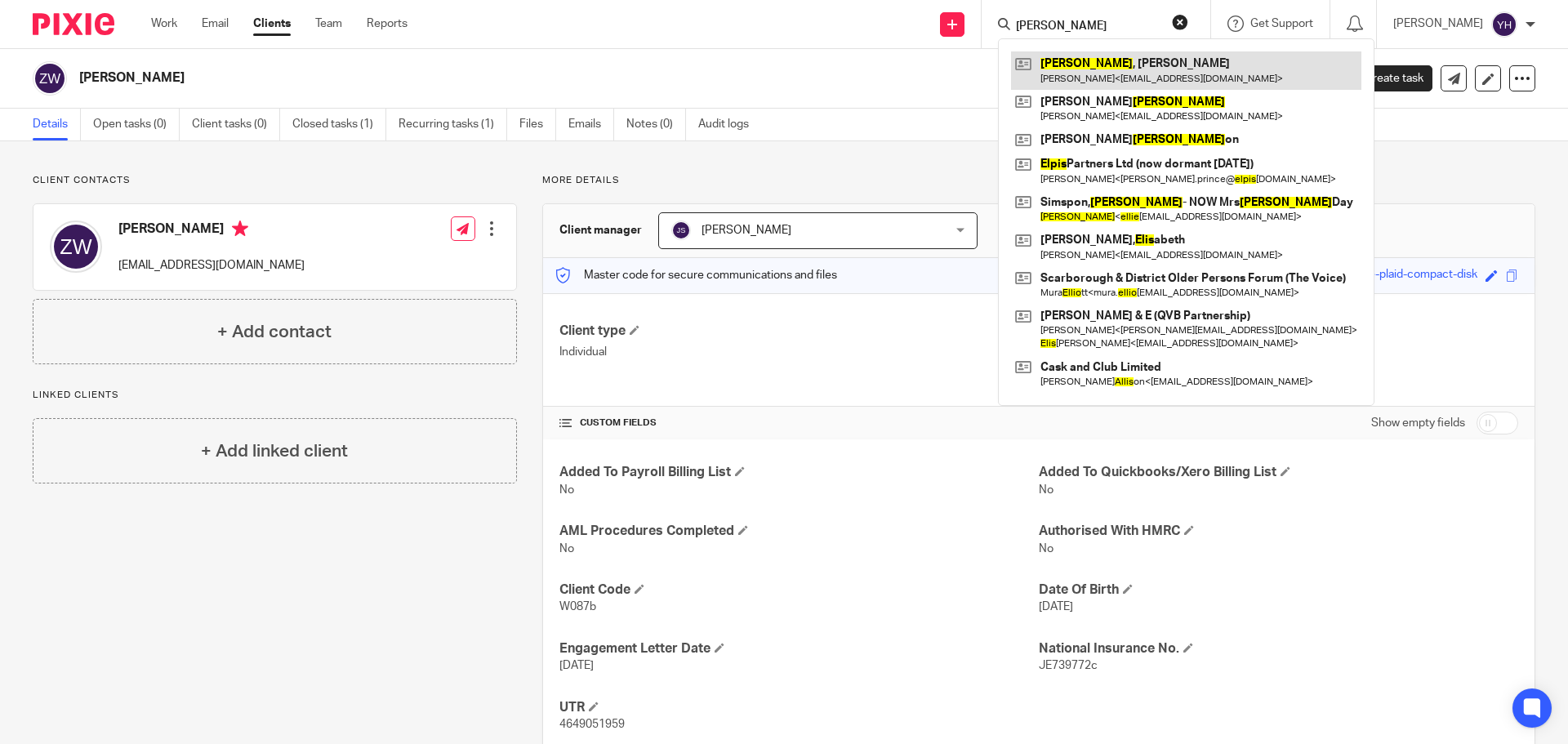
type input "[PERSON_NAME]"
click at [1119, 65] on link at bounding box center [1186, 70] width 350 height 37
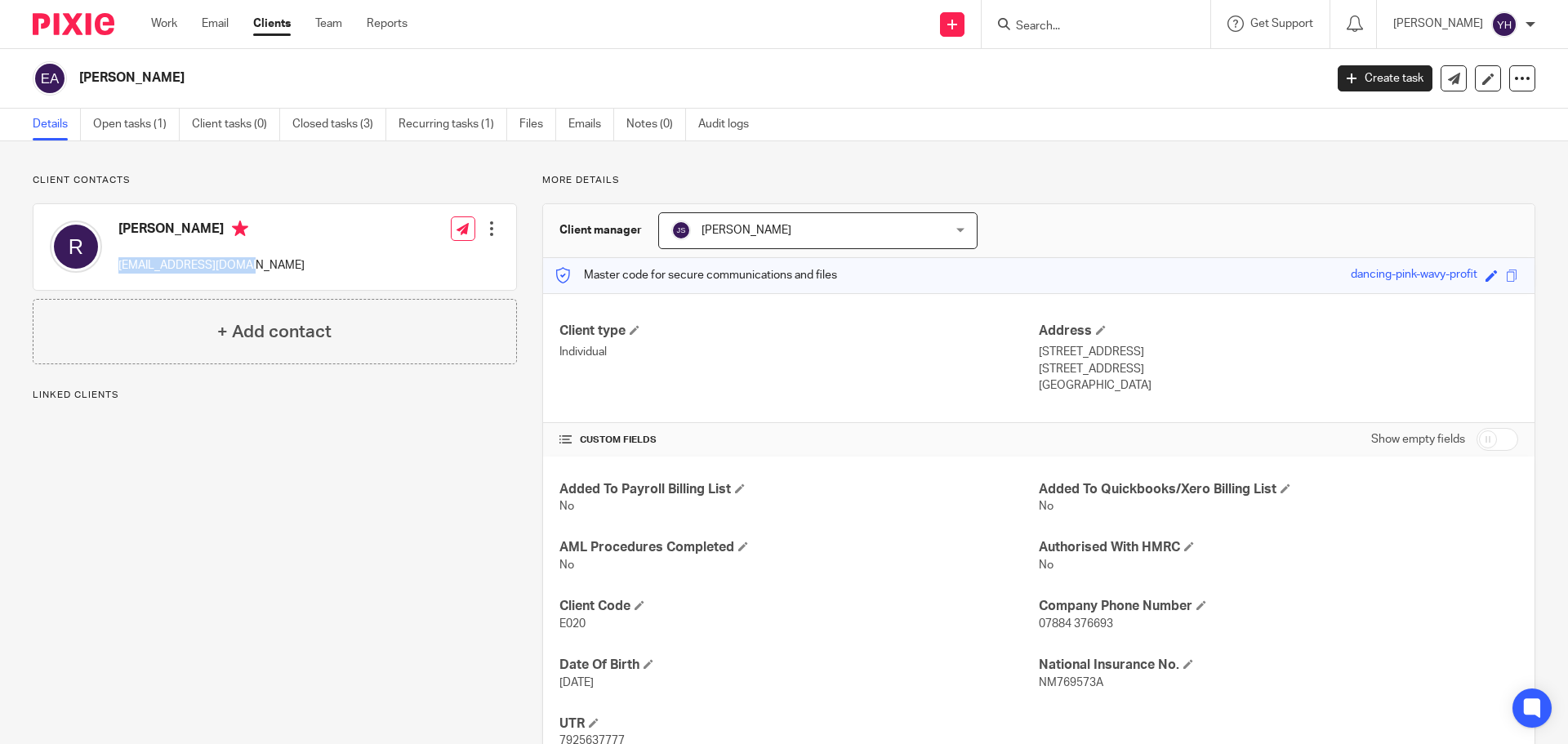
drag, startPoint x: 117, startPoint y: 264, endPoint x: 246, endPoint y: 261, distance: 129.0
click at [246, 261] on div "Richard dickiem1967@gmail.com" at bounding box center [176, 247] width 254 height 70
copy p "dickiem1967@gmail.com"
click at [1019, 22] on input "Search" at bounding box center [1088, 27] width 147 height 15
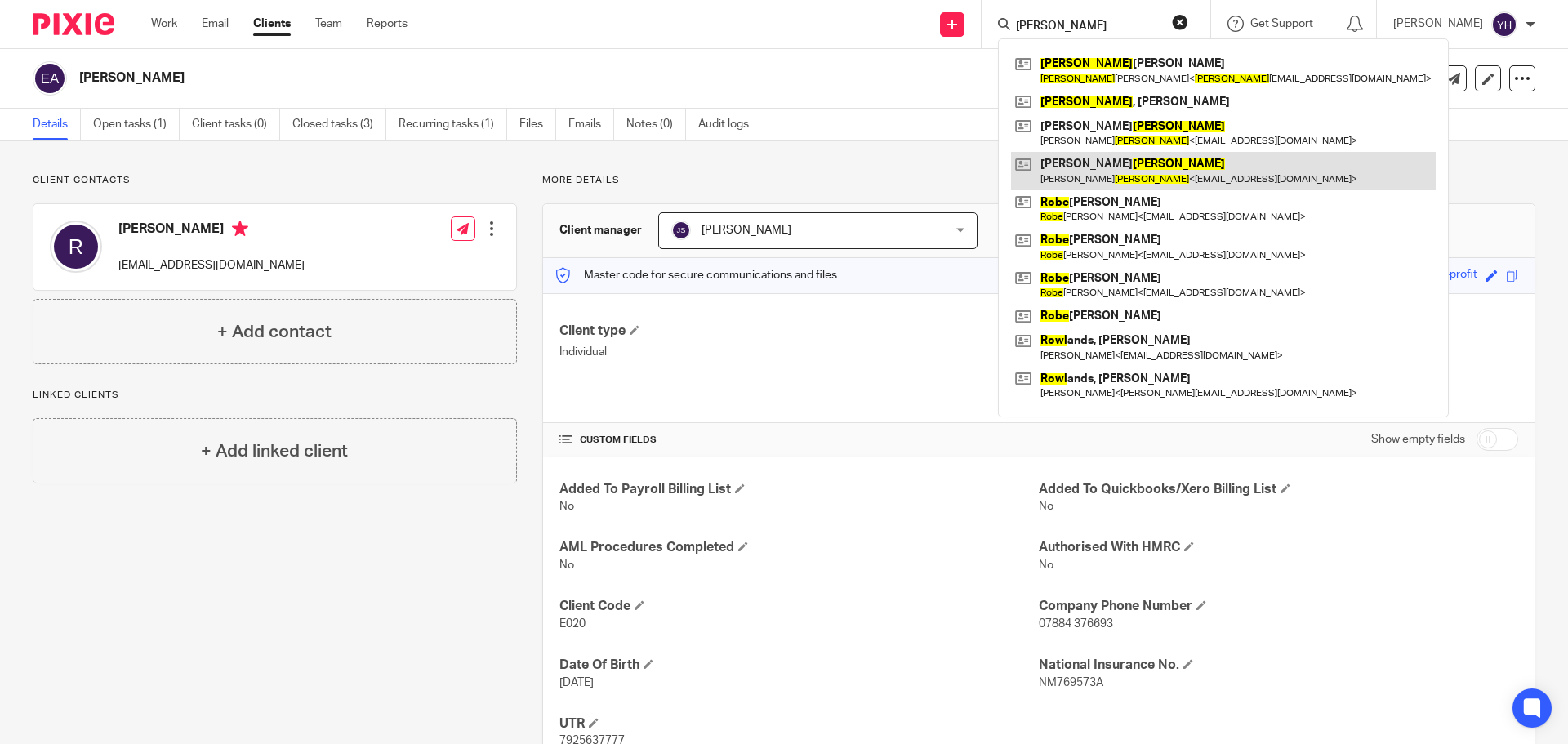
type input "rowe"
click at [1119, 164] on link at bounding box center [1223, 170] width 425 height 37
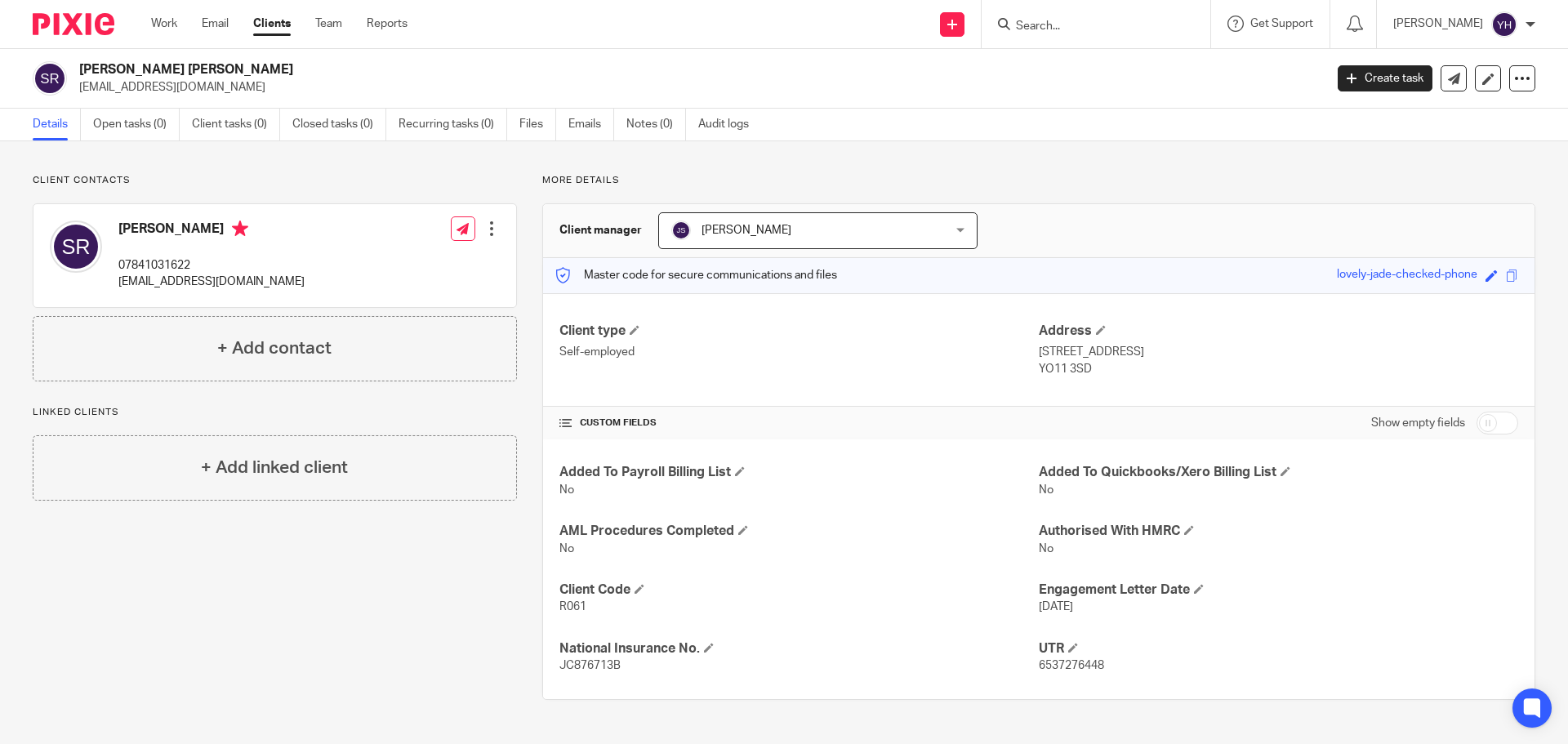
click at [1063, 31] on input "Search" at bounding box center [1088, 27] width 147 height 15
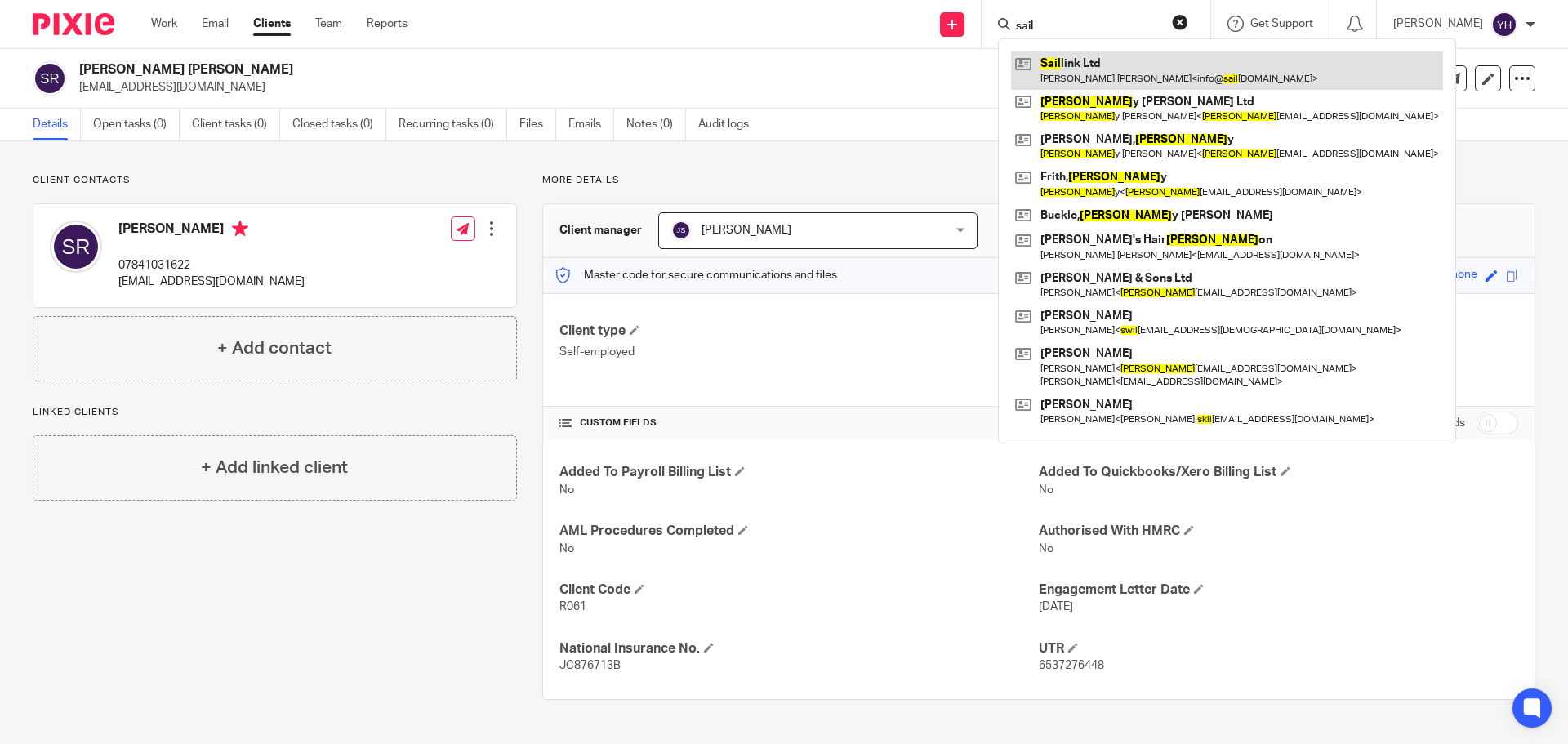
type input "sail"
click at [1075, 76] on link at bounding box center [1227, 70] width 432 height 37
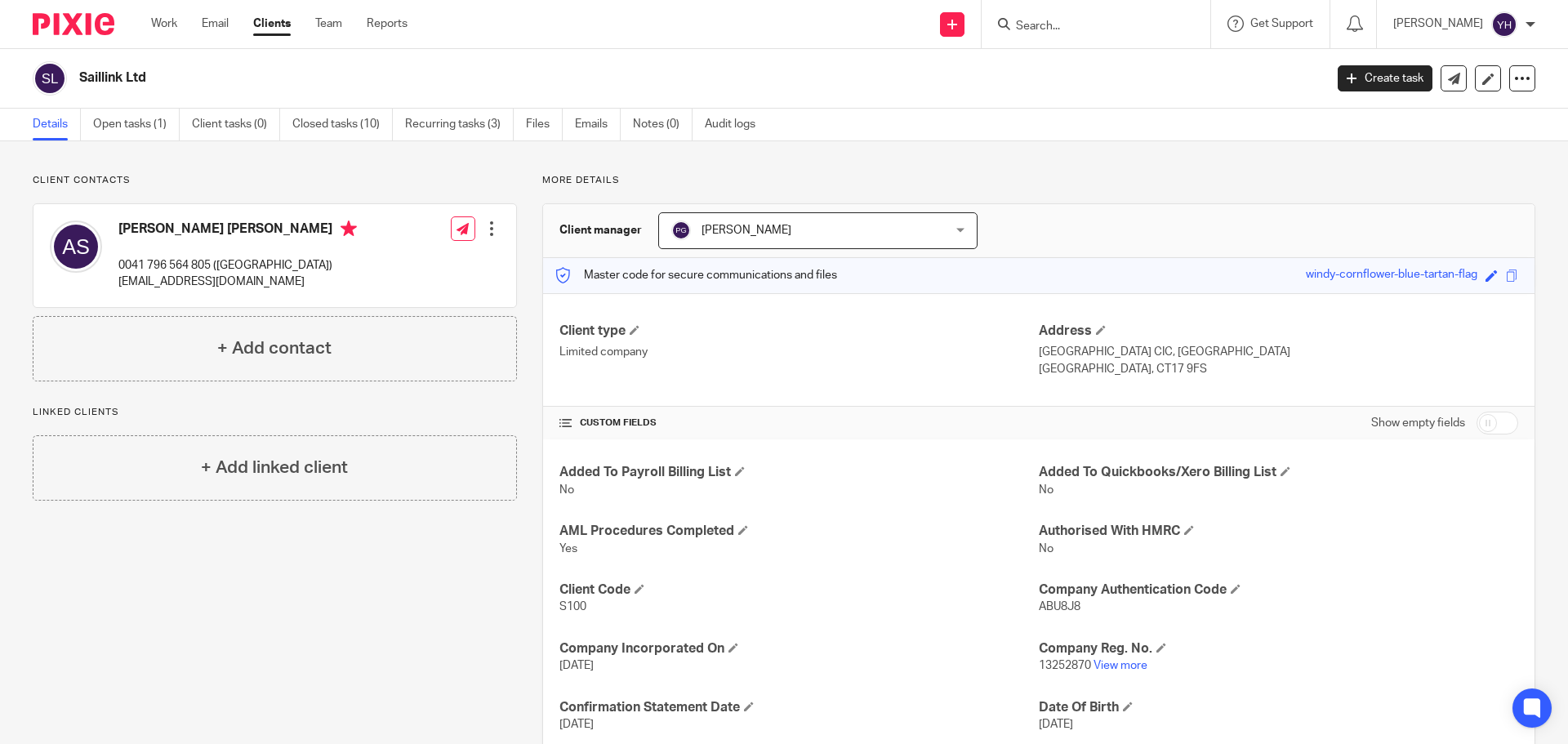
click at [1084, 17] on form at bounding box center [1101, 24] width 174 height 20
click at [1065, 23] on input "Search" at bounding box center [1088, 27] width 147 height 15
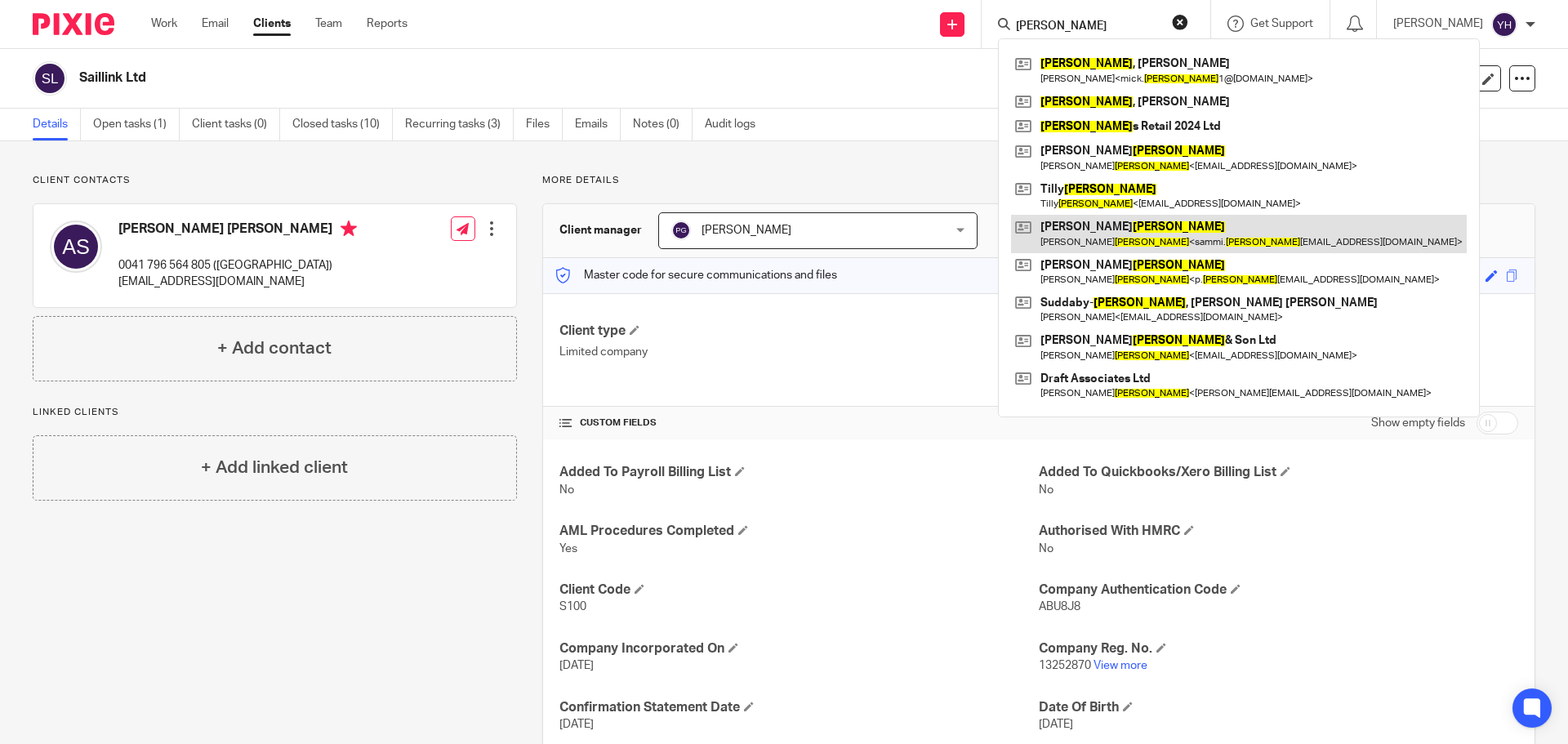
type input "smith"
click at [1093, 233] on link at bounding box center [1238, 234] width 456 height 37
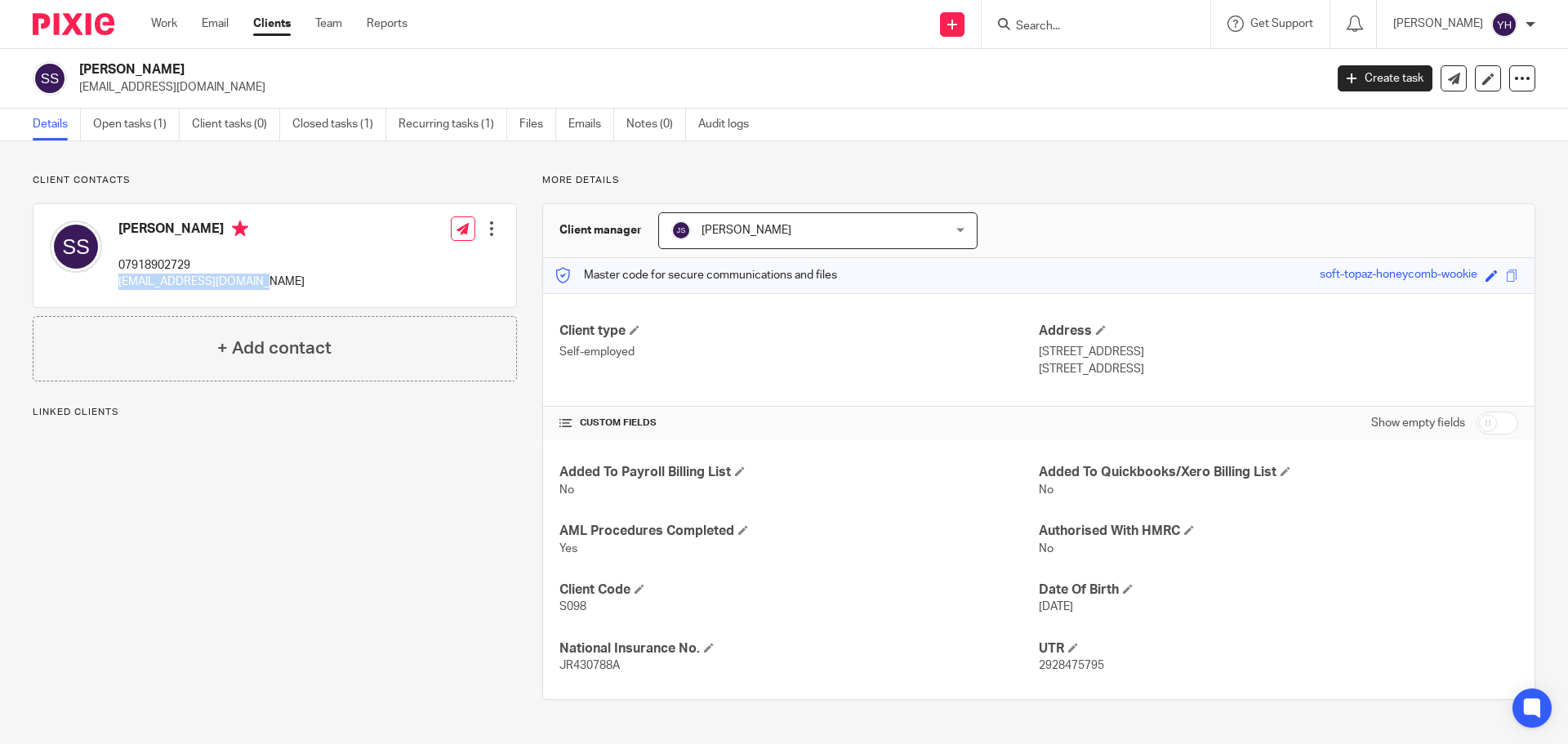
drag, startPoint x: 118, startPoint y: 284, endPoint x: 281, endPoint y: 304, distance: 164.2
click at [281, 304] on div "Samantha Smith 07918902729 sammi.smith18@gmail.com Edit contact Create client f…" at bounding box center [275, 255] width 483 height 102
copy p "sammi.smith18@gmail.com"
click at [1058, 29] on input "Search" at bounding box center [1088, 27] width 147 height 15
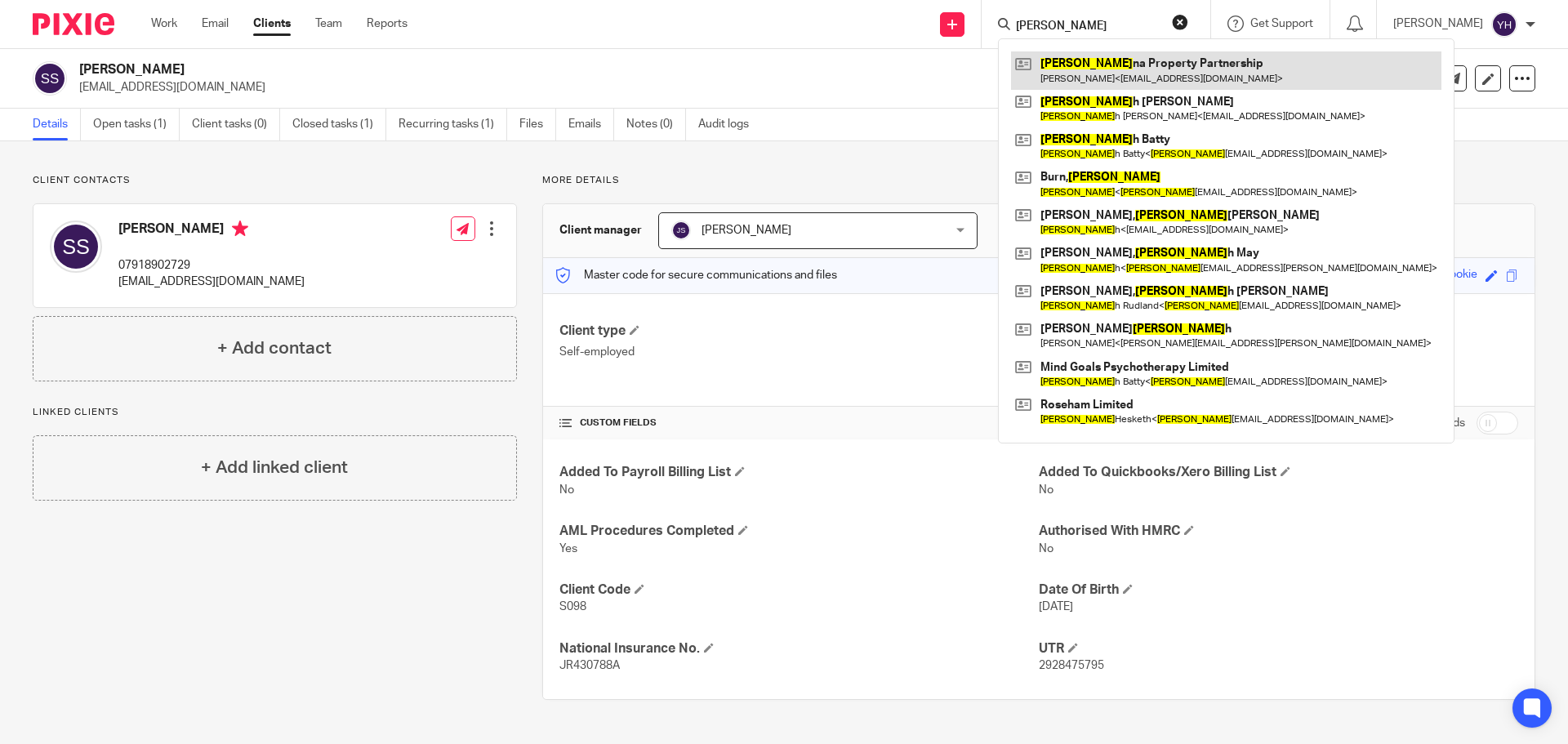
type input "sara"
click at [1070, 69] on link at bounding box center [1226, 70] width 430 height 37
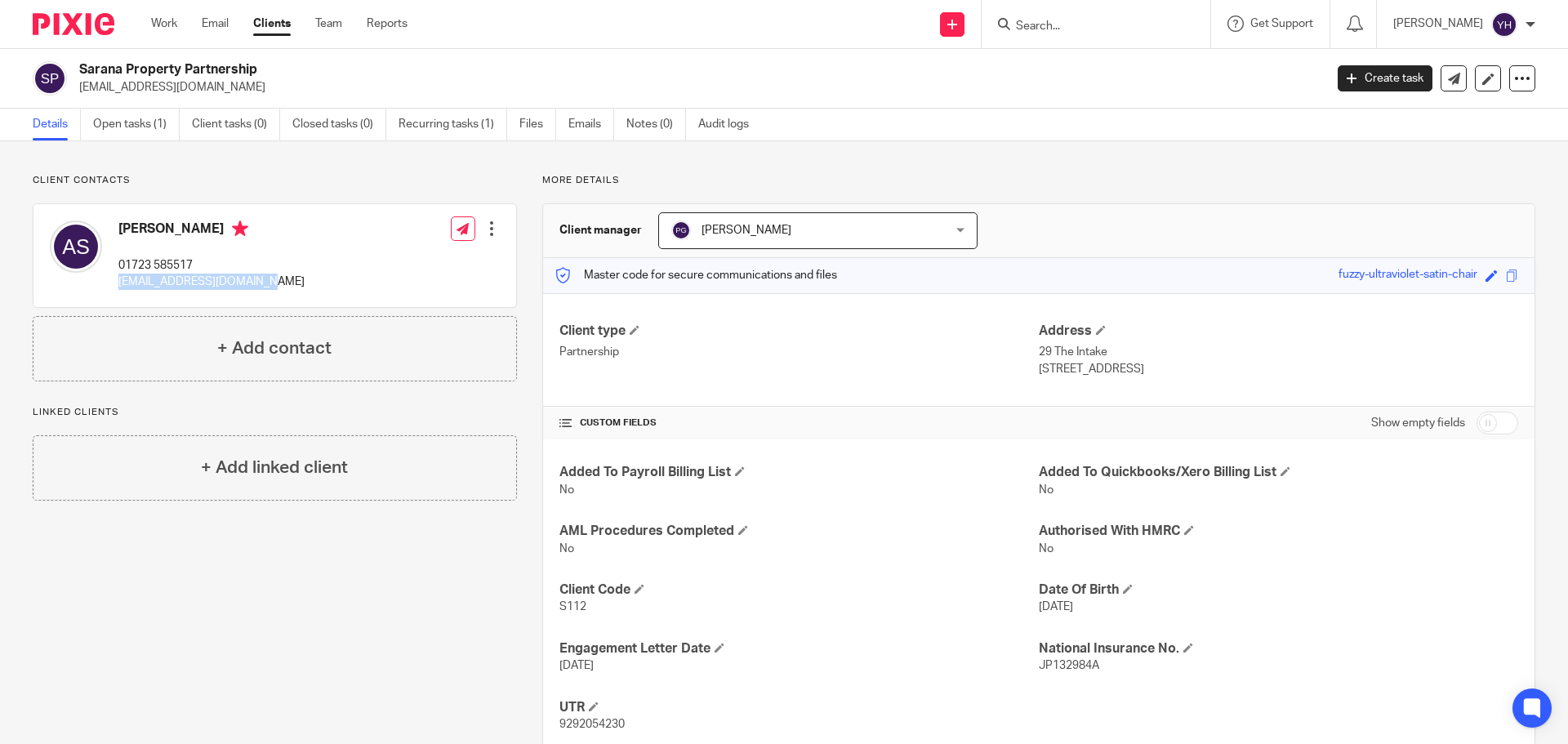
drag, startPoint x: 116, startPoint y: 281, endPoint x: 281, endPoint y: 283, distance: 165.0
click at [281, 283] on div "[PERSON_NAME] 01723 585517 [EMAIL_ADDRESS][DOMAIN_NAME] Edit contact Create cli…" at bounding box center [275, 255] width 483 height 102
copy p "[EMAIL_ADDRESS][DOMAIN_NAME]"
click at [1092, 20] on input "Search" at bounding box center [1088, 27] width 147 height 15
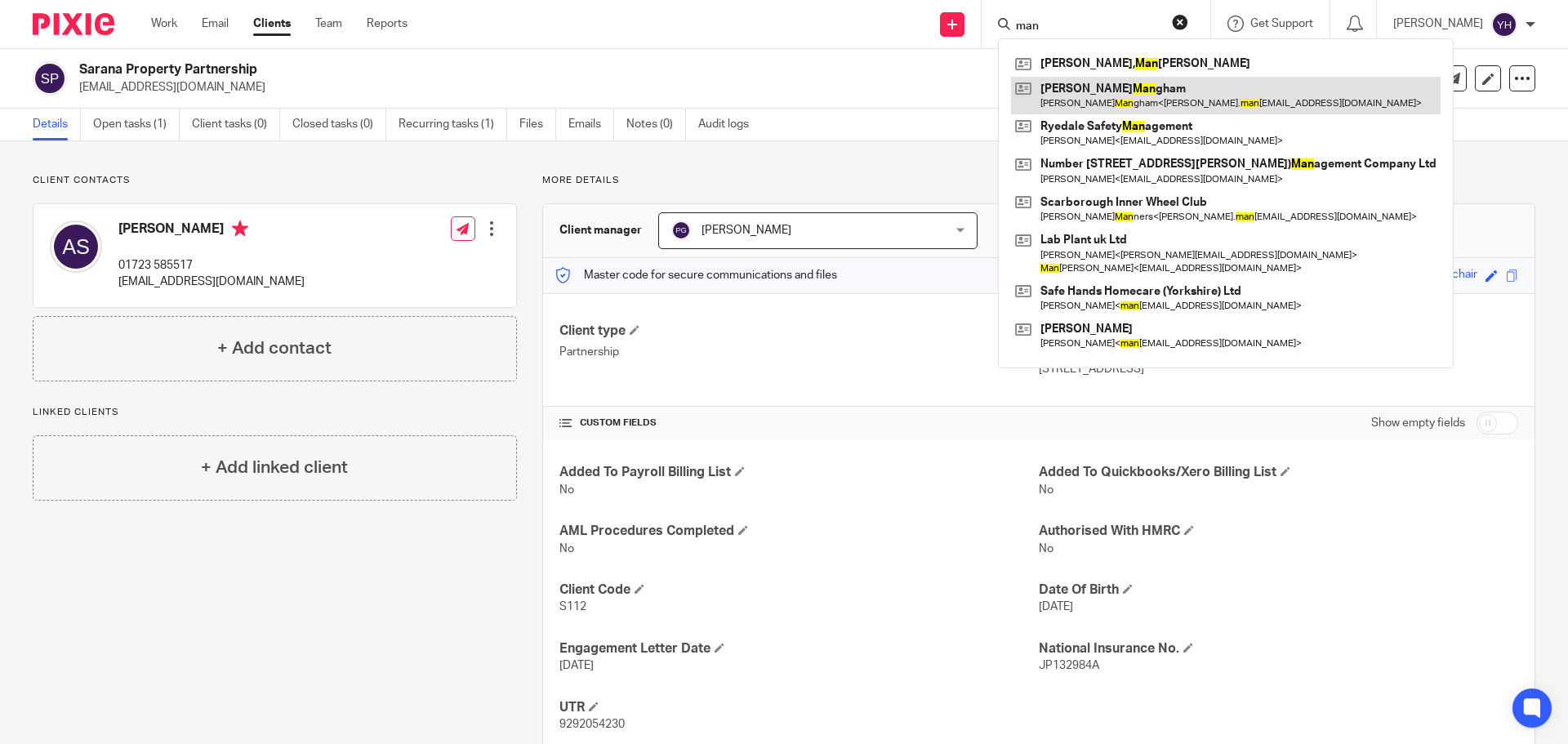
type input "man"
click at [1131, 96] on link at bounding box center [1225, 95] width 429 height 37
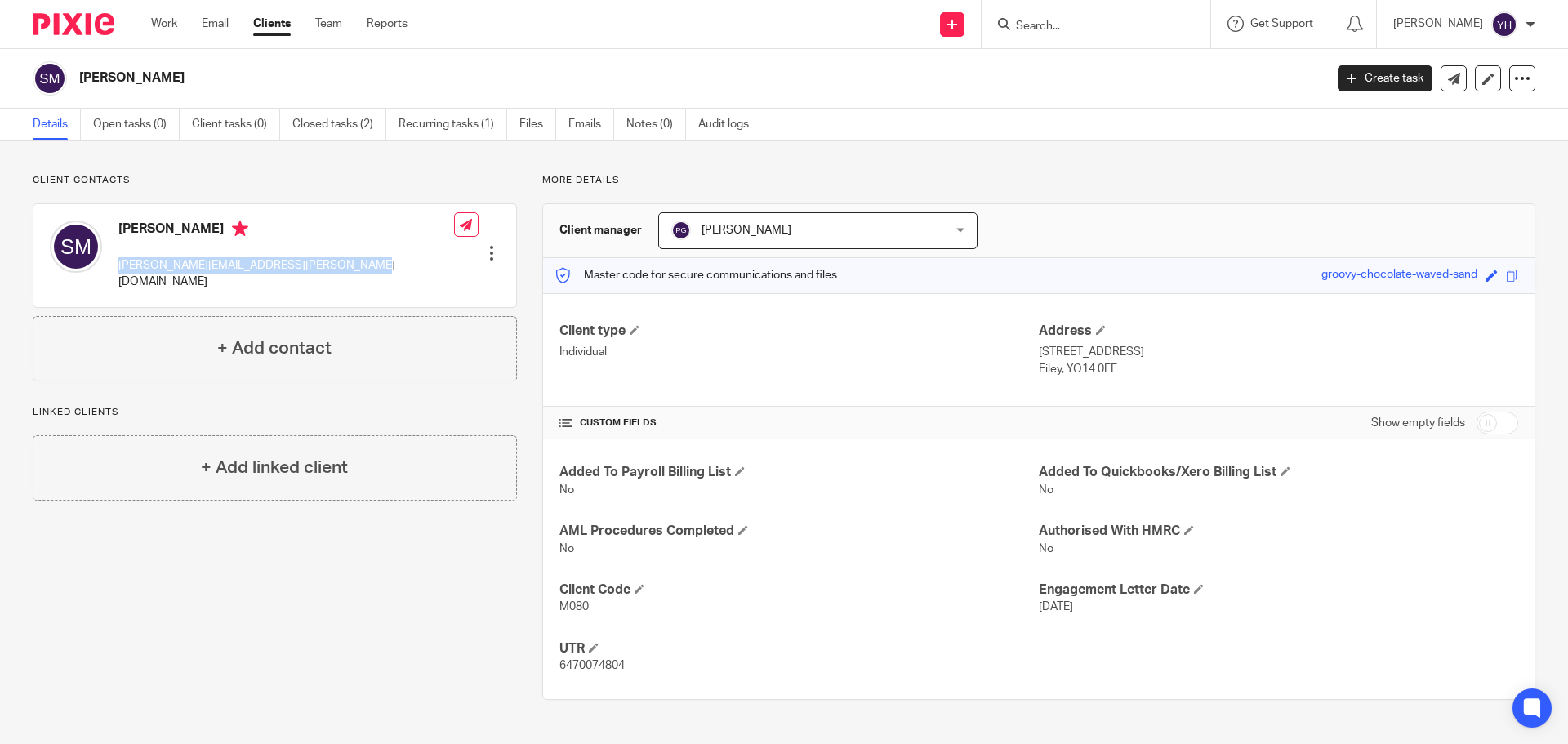
drag, startPoint x: 118, startPoint y: 267, endPoint x: 351, endPoint y: 263, distance: 233.0
click at [351, 263] on div "[PERSON_NAME] [PERSON_NAME][EMAIL_ADDRESS][PERSON_NAME][DOMAIN_NAME] Edit conta…" at bounding box center [275, 255] width 483 height 102
copy p "[PERSON_NAME][EMAIL_ADDRESS][PERSON_NAME][DOMAIN_NAME]"
click at [1080, 22] on input "Search" at bounding box center [1088, 27] width 147 height 15
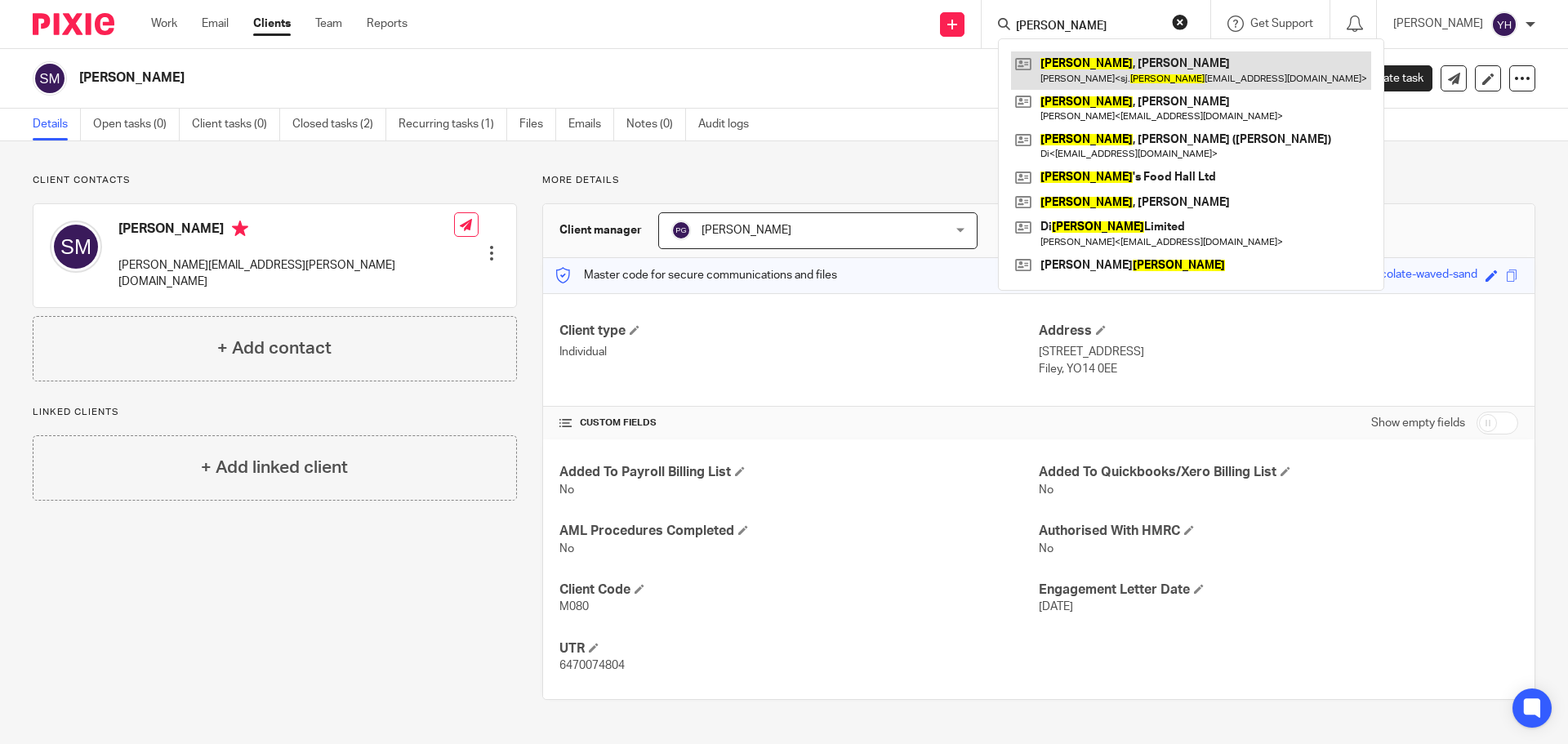
type input "[PERSON_NAME]"
click at [1082, 65] on link at bounding box center [1191, 70] width 361 height 37
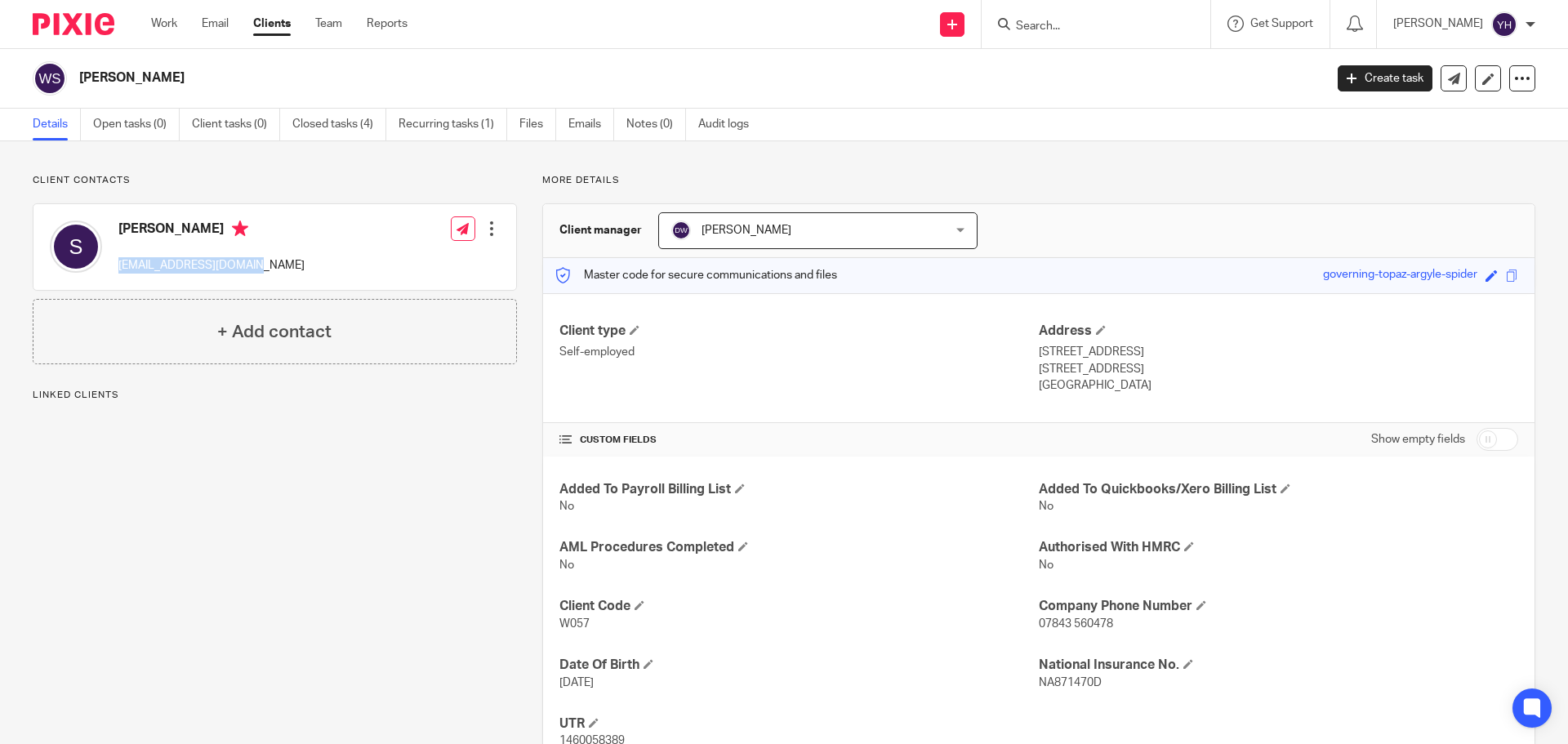
drag, startPoint x: 116, startPoint y: 265, endPoint x: 263, endPoint y: 269, distance: 147.1
click at [263, 269] on div "[PERSON_NAME] [EMAIL_ADDRESS][DOMAIN_NAME] Edit contact Create client from cont…" at bounding box center [275, 247] width 483 height 86
copy p "[EMAIL_ADDRESS][DOMAIN_NAME]"
click at [1037, 31] on input "Search" at bounding box center [1088, 27] width 147 height 15
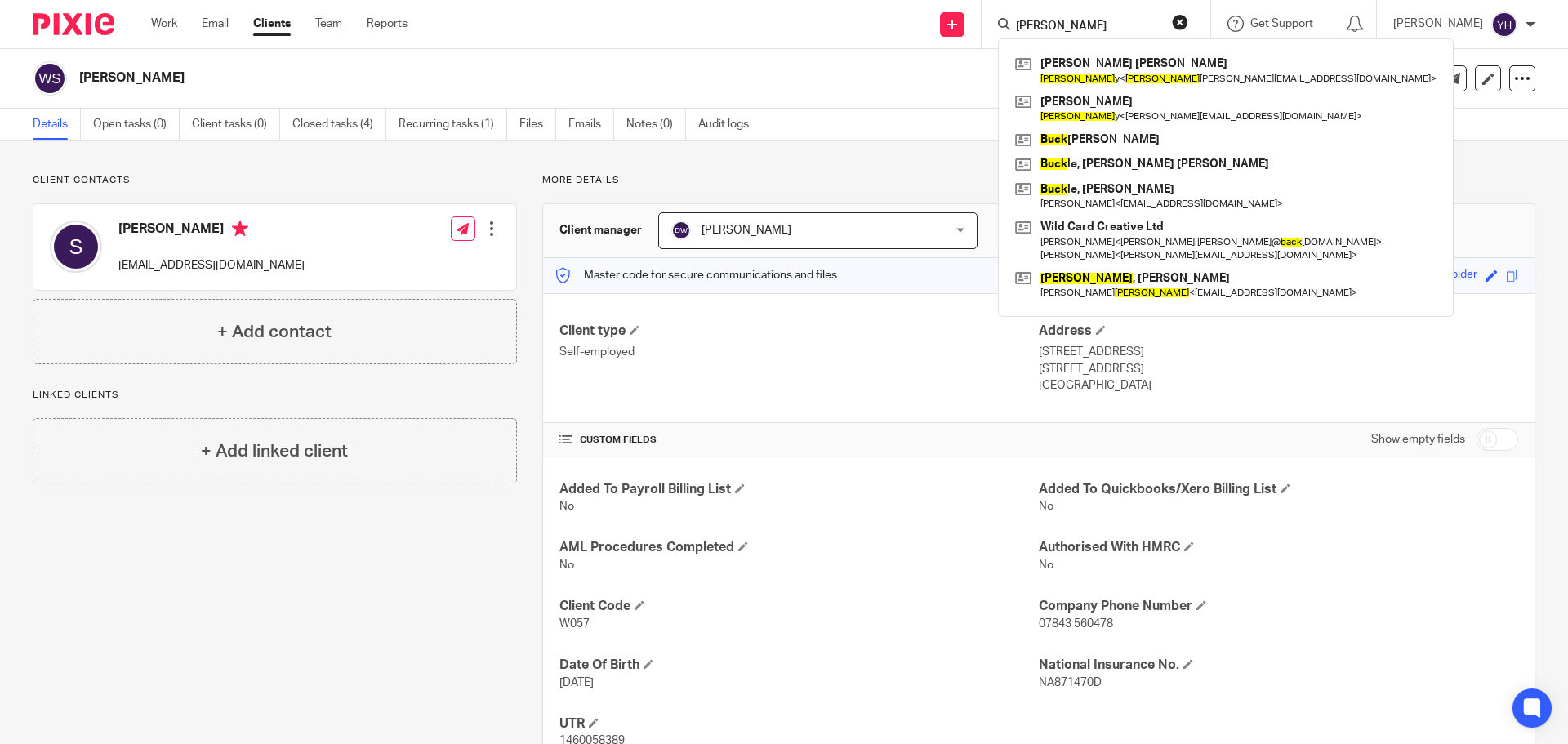
drag, startPoint x: 1055, startPoint y: 20, endPoint x: 987, endPoint y: 29, distance: 68.6
click at [988, 29] on div "[PERSON_NAME] [PERSON_NAME] [PERSON_NAME] y < [PERSON_NAME] [PERSON_NAME][EMAIL…" at bounding box center [1096, 24] width 228 height 48
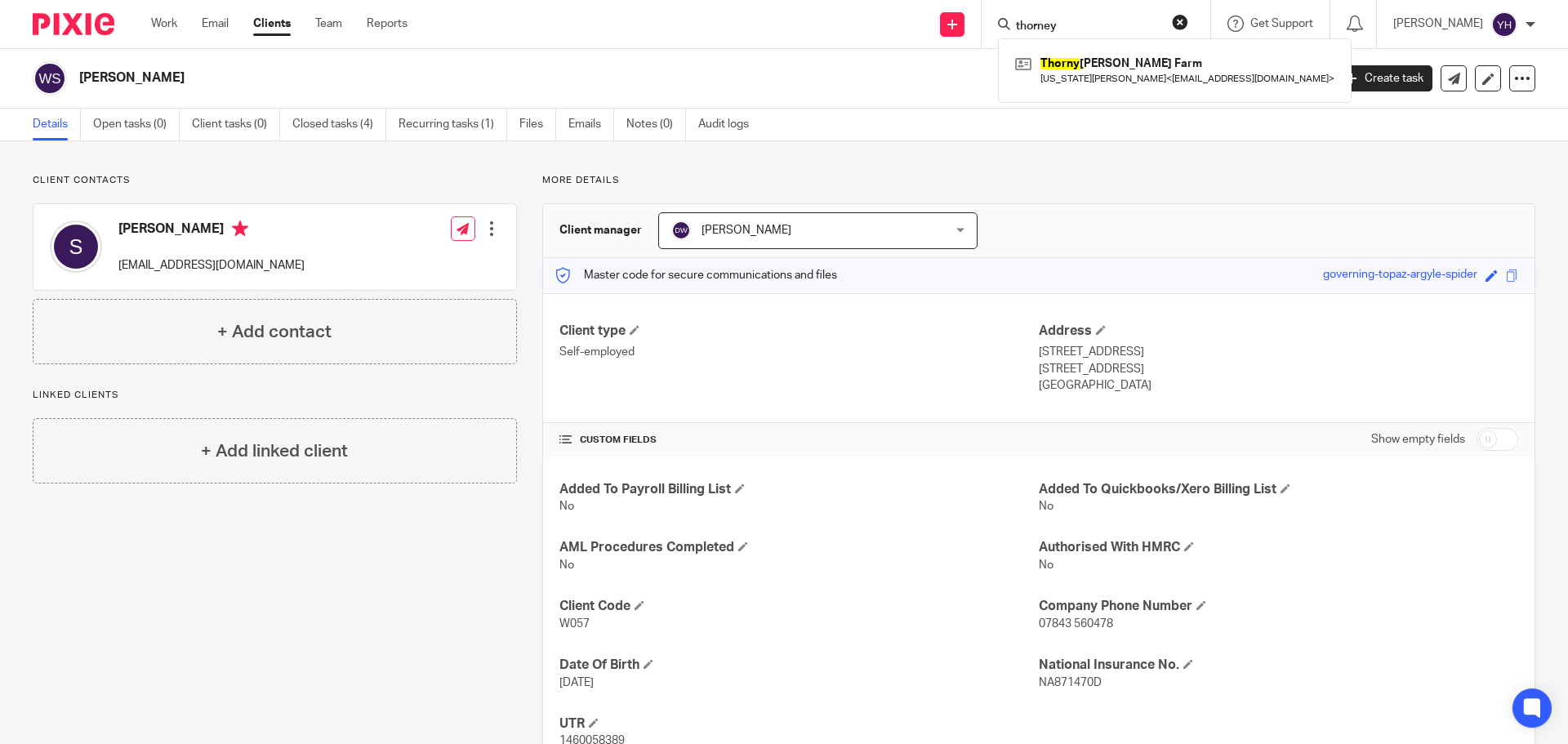
type input "thorney"
click at [1184, 18] on button "reset" at bounding box center [1180, 22] width 17 height 17
click at [1098, 18] on form at bounding box center [1101, 24] width 174 height 20
click at [1065, 17] on form at bounding box center [1101, 24] width 174 height 20
click at [1061, 30] on input "Search" at bounding box center [1088, 27] width 147 height 15
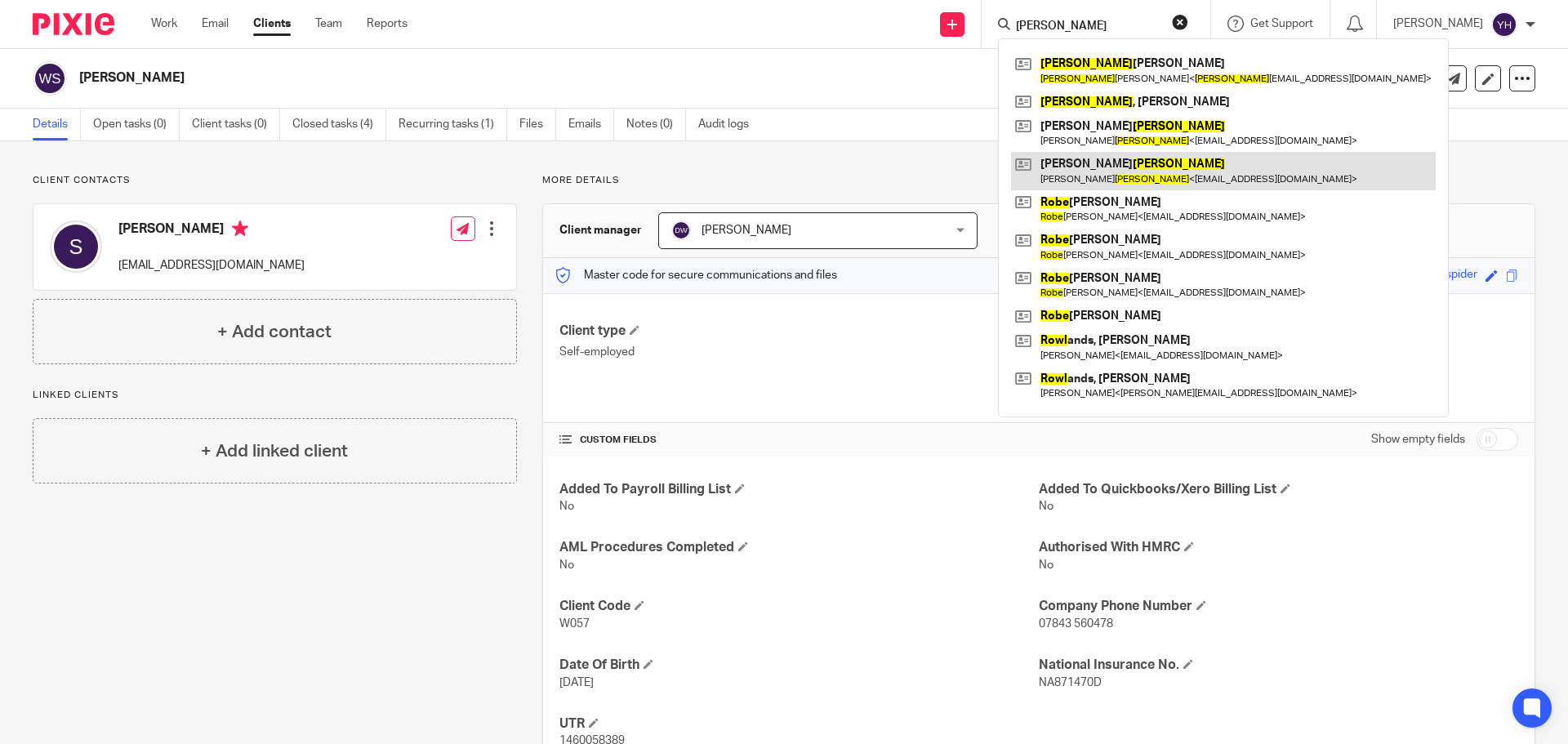
type input "[PERSON_NAME]"
click at [1088, 166] on link at bounding box center [1223, 170] width 425 height 37
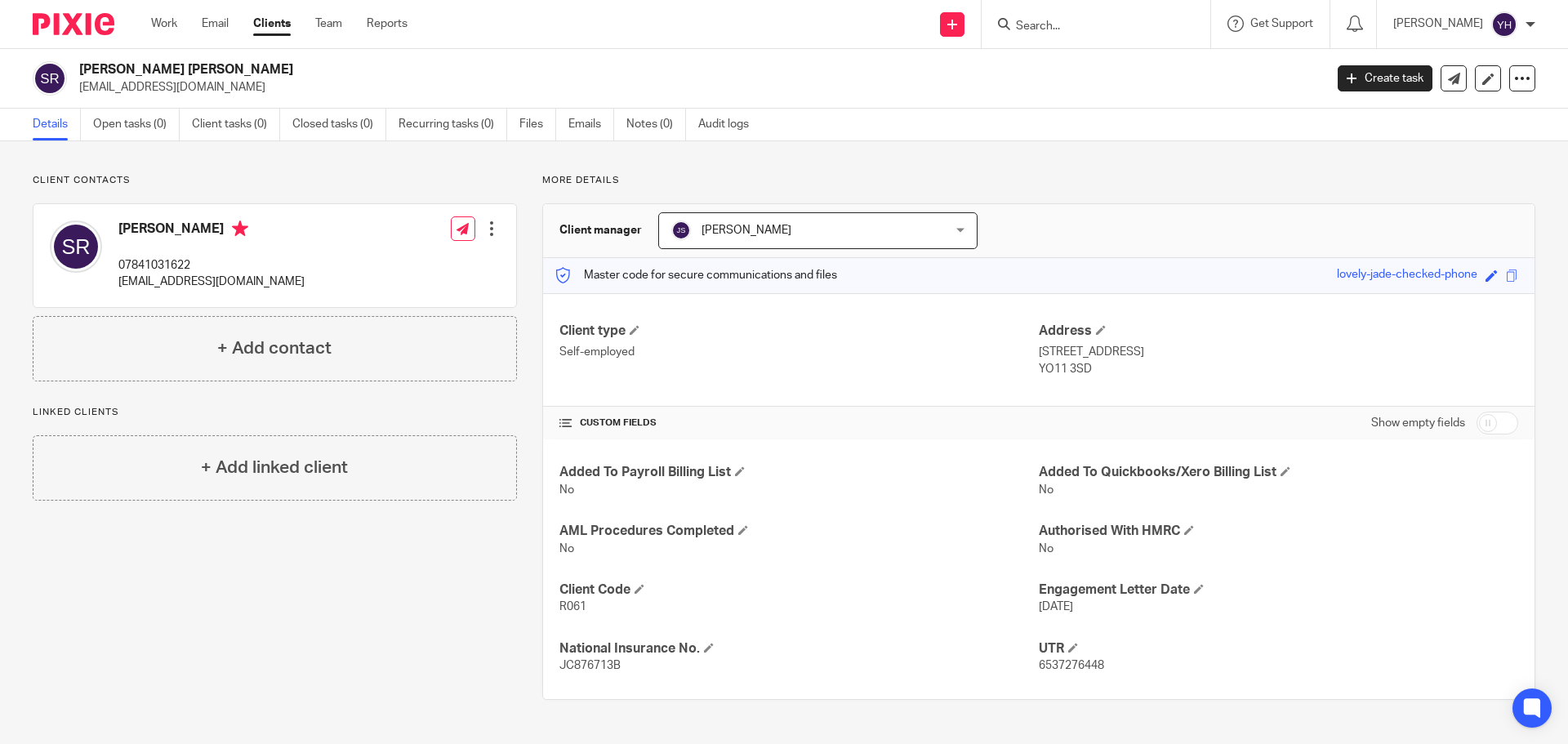
click at [1087, 21] on input "Search" at bounding box center [1088, 27] width 147 height 15
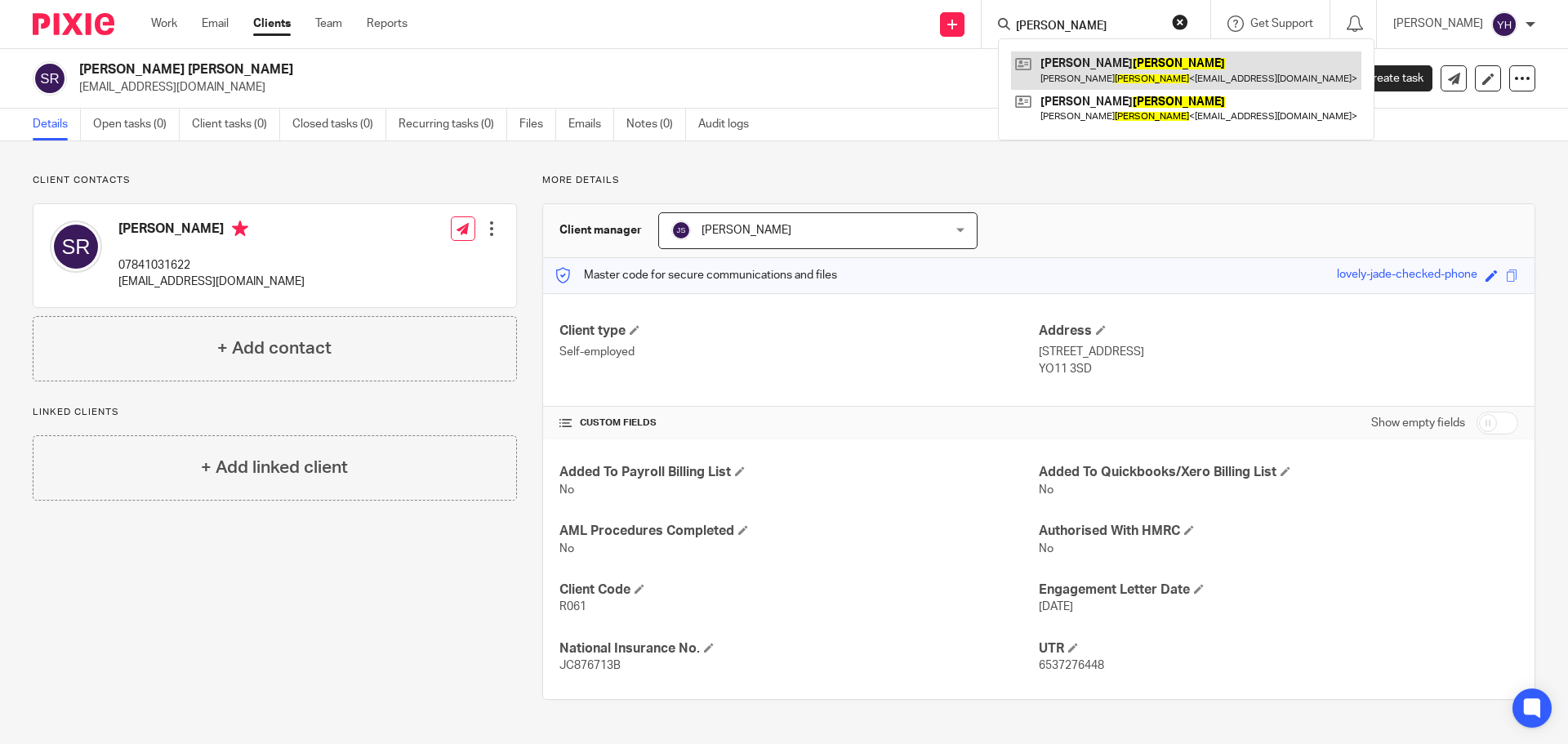
type input "[PERSON_NAME]"
click at [1124, 69] on link at bounding box center [1186, 70] width 350 height 37
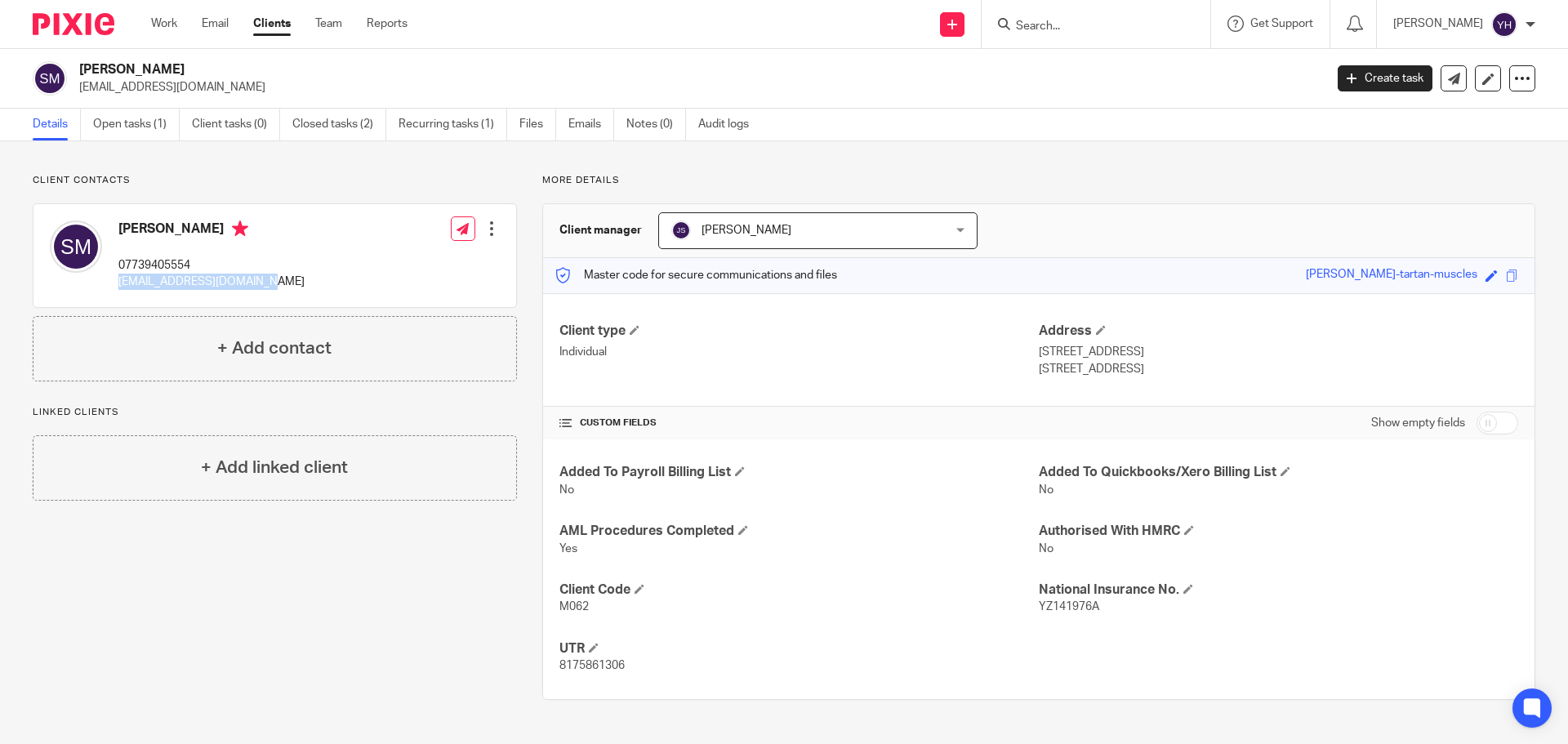
drag, startPoint x: 118, startPoint y: 281, endPoint x: 268, endPoint y: 301, distance: 151.3
click at [268, 301] on div "[PERSON_NAME] 07739405554 [EMAIL_ADDRESS][DOMAIN_NAME] Edit contact Create clie…" at bounding box center [275, 255] width 483 height 102
copy p "[EMAIL_ADDRESS][DOMAIN_NAME]"
